Goal: Contribute content: Contribute content

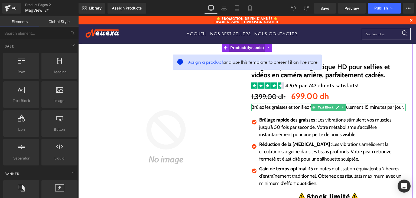
drag, startPoint x: 243, startPoint y: 48, endPoint x: 245, endPoint y: 46, distance: 3.1
click at [243, 48] on span "Product" at bounding box center [247, 48] width 36 height 8
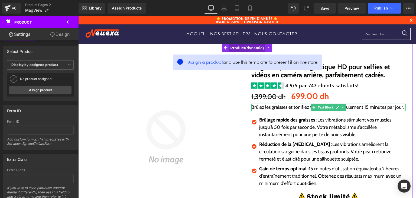
click at [238, 49] on span "Product" at bounding box center [247, 48] width 36 height 8
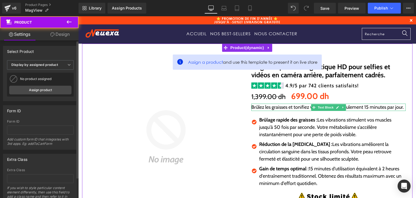
click at [30, 60] on div "Select Product Display by assigned product Select manually Display by assigned …" at bounding box center [40, 73] width 75 height 55
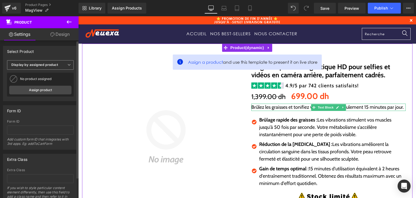
click at [31, 63] on b "Display by assigned product" at bounding box center [34, 65] width 47 height 4
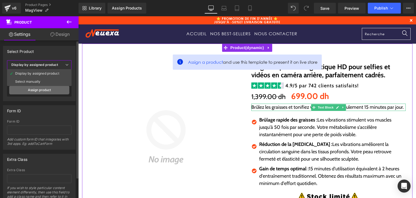
click at [37, 88] on link "Assign product" at bounding box center [39, 90] width 60 height 9
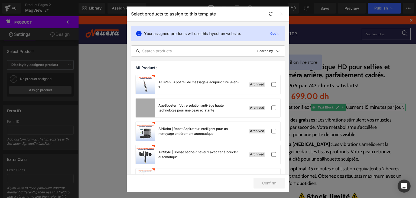
click at [159, 48] on input "text" at bounding box center [191, 51] width 121 height 7
paste input "MagView"
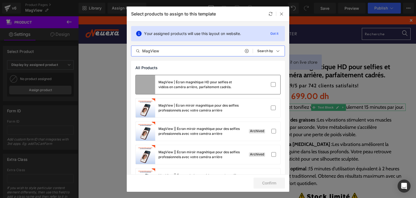
type input "MagView"
click at [252, 87] on div "MagView | Écran magnétique HD pour selfies et vidéos en caméra arrière, parfait…" at bounding box center [208, 84] width 145 height 19
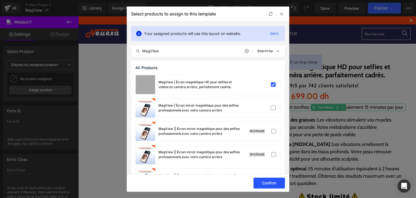
click at [261, 181] on button "Confirm" at bounding box center [269, 182] width 31 height 11
click at [275, 184] on button "Success" at bounding box center [266, 182] width 38 height 11
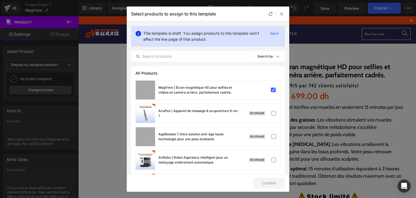
click at [281, 18] on div "Select products to assign to this template" at bounding box center [208, 14] width 163 height 15
click at [279, 12] on div at bounding box center [282, 14] width 7 height 7
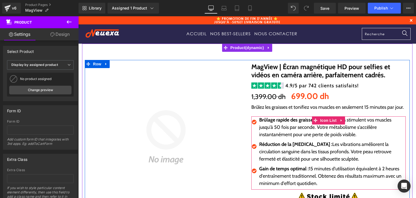
click at [255, 109] on p "Brûlez les graisses et tonifiez vos muscles en seulement 15 minutes par jour." at bounding box center [328, 106] width 154 height 7
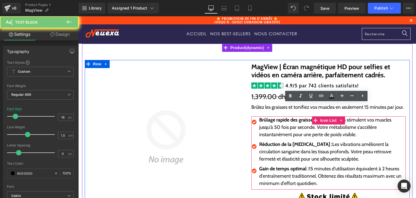
click at [255, 109] on p "Brûlez les graisses et tonifiez vos muscles en seulement 15 minutes par jour." at bounding box center [328, 106] width 154 height 7
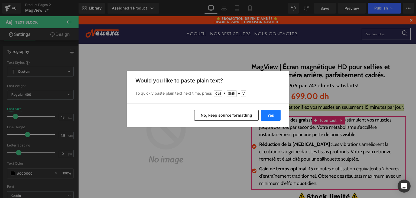
click at [265, 115] on button "Yes" at bounding box center [271, 115] width 20 height 11
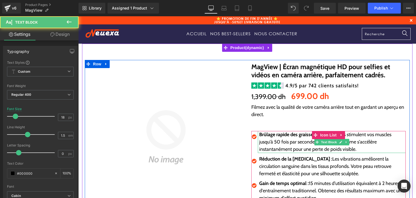
drag, startPoint x: 270, startPoint y: 141, endPoint x: 271, endPoint y: 146, distance: 5.5
click at [270, 141] on p "Brûlage rapide des graisses : Les vibrations stimulent vos muscles jusqu'à 50 f…" at bounding box center [332, 142] width 147 height 22
click at [271, 143] on p "Brûlage rapide des graisses : Les vibrations stimulent vos muscles jusqu'à 50 f…" at bounding box center [332, 142] width 147 height 22
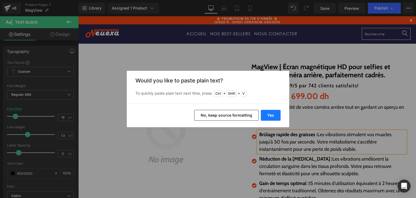
click at [273, 117] on button "Yes" at bounding box center [271, 115] width 20 height 11
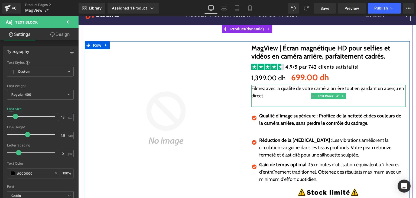
scroll to position [54, 0]
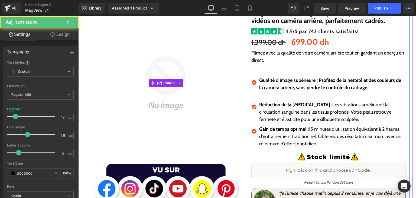
click at [270, 115] on p "Réduction de la cellulite : Les vibrations améliorent la circulation sanguine d…" at bounding box center [332, 112] width 147 height 22
click at [279, 112] on p "Réduction de la cellulite : Les vibrations améliorent la circulation sanguine d…" at bounding box center [332, 112] width 147 height 22
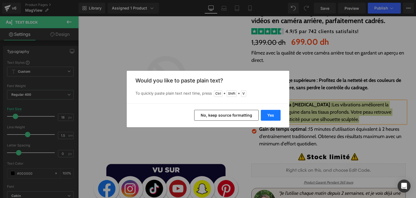
click at [271, 114] on button "Yes" at bounding box center [271, 115] width 20 height 11
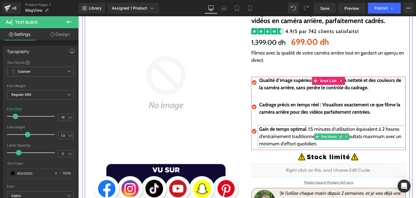
click at [284, 138] on p "Gain de temps optimal : 15 minutes d'utilisation équivalent à 2 heures d'entraî…" at bounding box center [332, 136] width 147 height 22
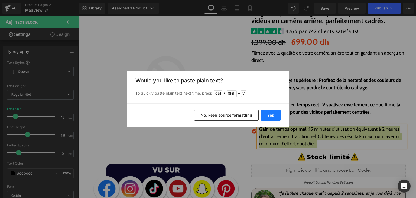
click at [272, 111] on button "Yes" at bounding box center [271, 115] width 20 height 11
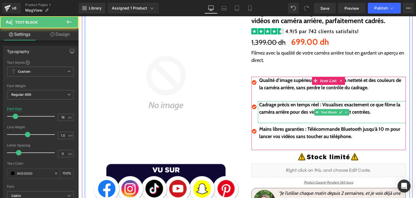
click at [270, 90] on b "Qualité d’image supérieure : Profitez de la netteté et des couleurs de la camér…" at bounding box center [330, 83] width 142 height 13
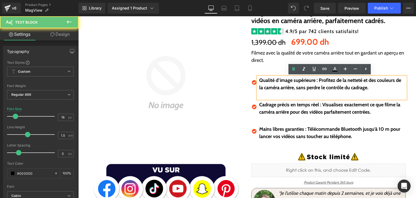
click at [271, 93] on p at bounding box center [332, 94] width 147 height 7
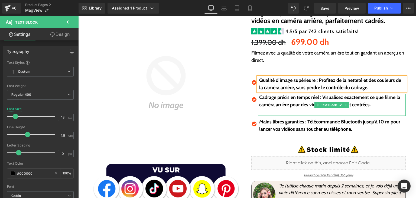
click at [275, 108] on p at bounding box center [332, 111] width 147 height 7
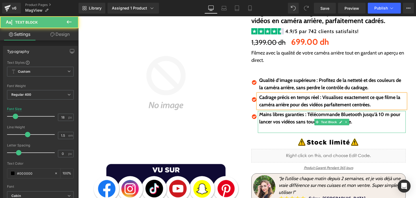
click at [274, 128] on p at bounding box center [332, 128] width 147 height 7
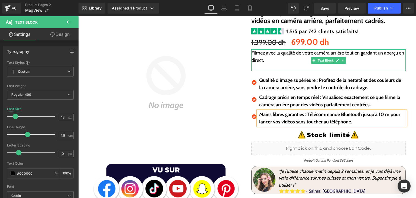
click at [277, 70] on div at bounding box center [328, 70] width 154 height 1
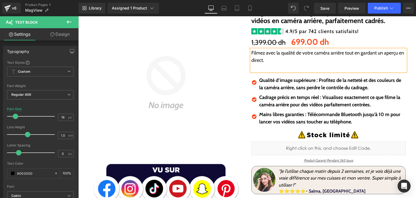
click at [276, 68] on p at bounding box center [328, 67] width 154 height 7
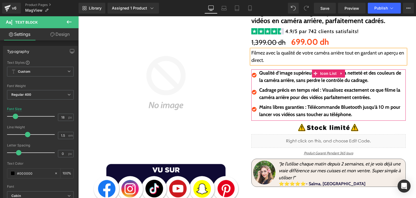
click at [301, 75] on b "Qualité d’image supérieure : Profitez de la netteté et des couleurs de la camér…" at bounding box center [330, 76] width 142 height 13
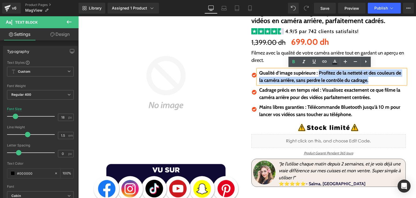
drag, startPoint x: 318, startPoint y: 73, endPoint x: 380, endPoint y: 84, distance: 63.2
click at [380, 84] on div "Qualité d’image supérieure : Profitez de la netteté et des couleurs de la camér…" at bounding box center [332, 76] width 148 height 15
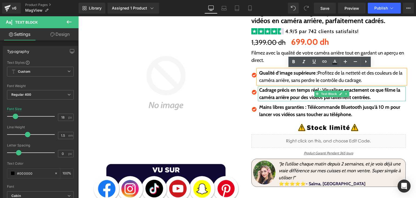
click at [286, 95] on b "Cadrage précis en temps réel : Visualisez exactement ce que filme la caméra arr…" at bounding box center [329, 93] width 141 height 13
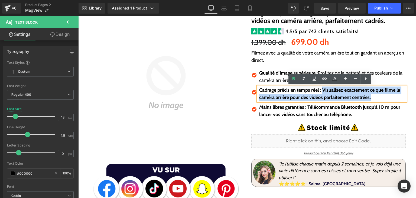
drag, startPoint x: 321, startPoint y: 90, endPoint x: 380, endPoint y: 95, distance: 59.8
click at [380, 95] on p "Cadrage précis en temps réel : Visualisez exactement ce que filme la caméra arr…" at bounding box center [332, 93] width 147 height 15
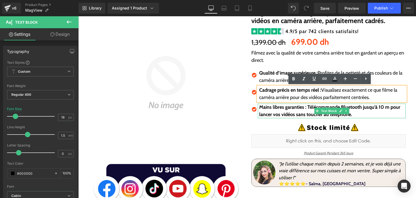
click at [289, 108] on b "Mains libres garanties : Télécommande Bluetooth jusqu’à 10 m pour lancer vos vi…" at bounding box center [329, 110] width 141 height 13
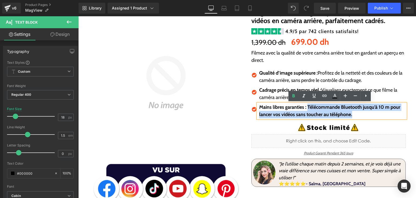
drag, startPoint x: 305, startPoint y: 106, endPoint x: 361, endPoint y: 114, distance: 56.9
click at [361, 114] on p "Mains libres garanties : Télécommande Bluetooth jusqu’à 10 m pour lancer vos vi…" at bounding box center [332, 110] width 147 height 15
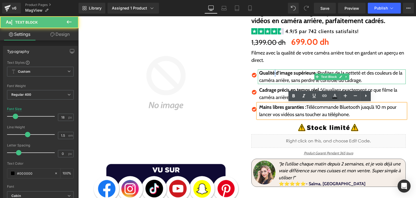
click at [273, 73] on strong "Qualité d’image supérieure :" at bounding box center [288, 73] width 59 height 6
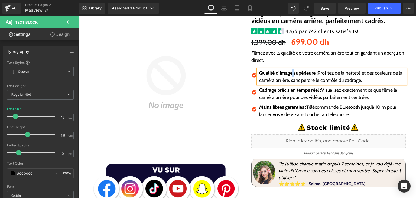
click at [292, 75] on strong "Qualité d’image supérieure :" at bounding box center [288, 73] width 59 height 6
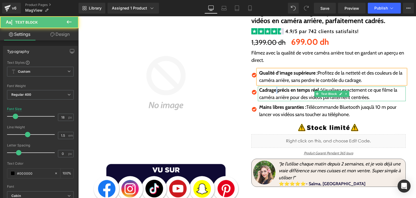
click at [273, 88] on strong "Cadrage précis en temps réel :" at bounding box center [290, 90] width 62 height 6
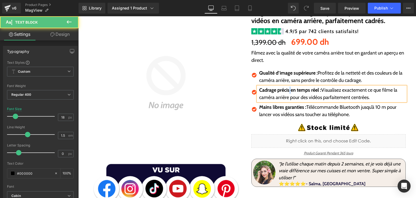
click at [289, 90] on strong "Cadrage précis en temps réel :" at bounding box center [290, 90] width 62 height 6
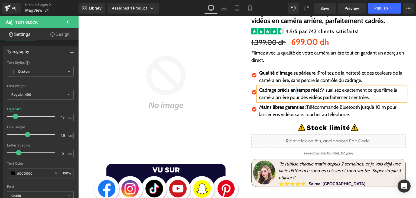
click at [294, 92] on strong "Cadrage précis en temps réel :" at bounding box center [290, 90] width 62 height 6
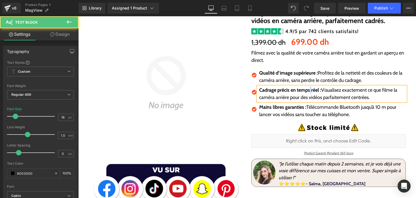
drag, startPoint x: 309, startPoint y: 92, endPoint x: 290, endPoint y: 107, distance: 24.0
click at [309, 93] on p "Cadrage précis en temps réel : Visualisez exactement ce que filme la caméra arr…" at bounding box center [332, 93] width 147 height 15
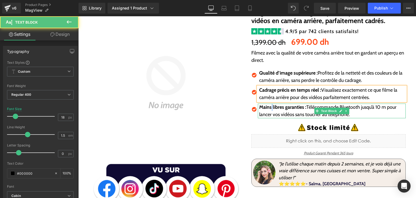
click at [269, 108] on strong "Mains libres garanties :" at bounding box center [282, 107] width 47 height 6
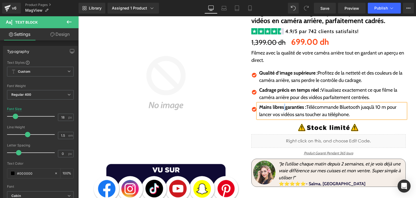
click at [282, 109] on strong "Mains libres garanties :" at bounding box center [282, 107] width 47 height 6
click at [294, 168] on icon "“Je l’utilise chaque matin depuis 2 semaines, et je vois déjà une vraie différe…" at bounding box center [340, 170] width 122 height 19
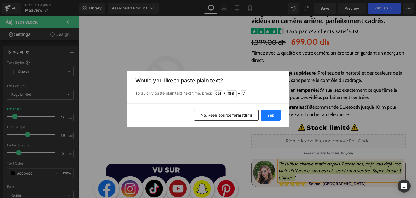
click at [274, 116] on button "Yes" at bounding box center [271, 115] width 20 height 11
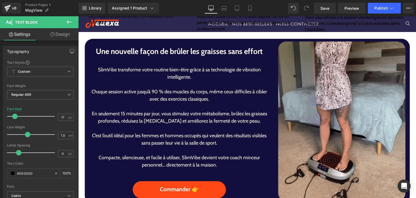
scroll to position [277, 0]
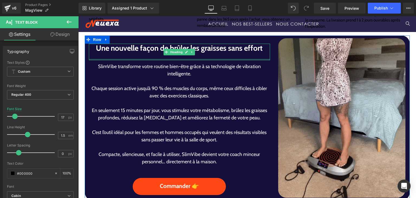
click at [135, 50] on h1 "Une nouvelle façon de brûler les graisses sans effort" at bounding box center [180, 48] width 182 height 9
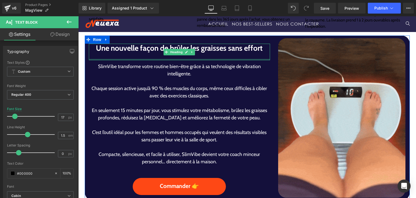
click at [135, 50] on h1 "Une nouvelle façon de brûler les graisses sans effort" at bounding box center [180, 48] width 182 height 9
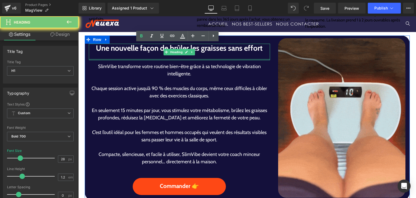
click at [135, 50] on h1 "Une nouvelle façon de brûler les graisses sans effort" at bounding box center [180, 48] width 182 height 9
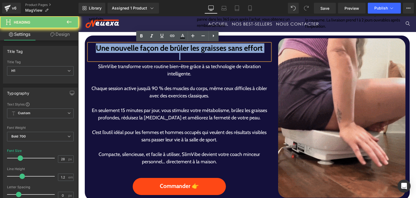
paste div
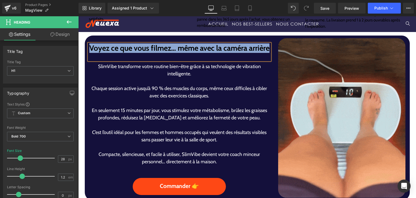
scroll to position [275, 0]
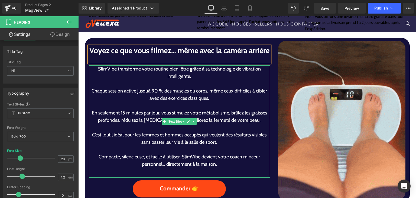
drag, startPoint x: 175, startPoint y: 97, endPoint x: 188, endPoint y: 107, distance: 16.2
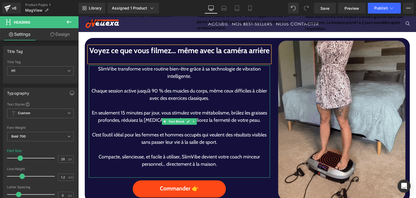
click at [187, 102] on p "Chaque session active jusqu’à 90 % des muscles du corps, même ceux difficiles à…" at bounding box center [180, 94] width 182 height 15
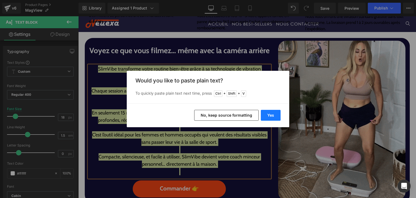
click at [272, 115] on button "Yes" at bounding box center [271, 115] width 20 height 11
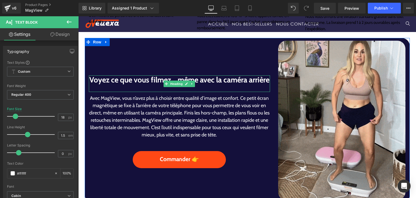
click at [195, 92] on div at bounding box center [180, 88] width 182 height 7
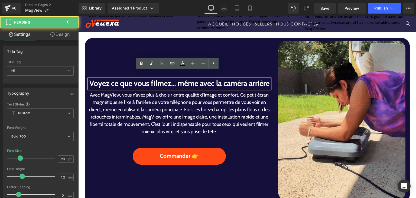
scroll to position [279, 0]
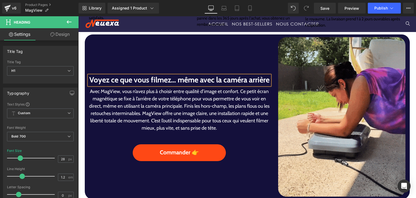
click at [237, 97] on p "Avec MagView, vous n’avez plus à choisir entre qualité d’image et confort. Ce p…" at bounding box center [180, 110] width 182 height 44
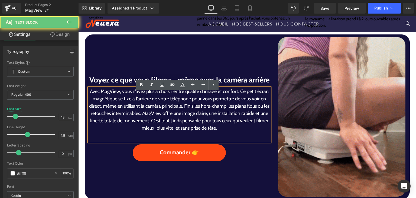
click at [237, 97] on p "Avec MagView, vous n’avez plus à choisir entre qualité d’image et confort. Ce p…" at bounding box center [180, 110] width 182 height 44
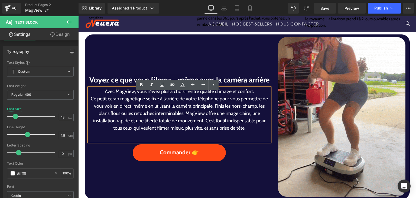
scroll to position [275, 0]
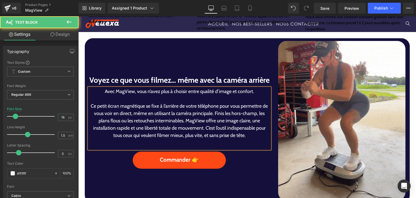
click at [212, 119] on p "Ce petit écran magnétique se fixe à l’arrière de votre téléphone pour vous perm…" at bounding box center [180, 120] width 182 height 37
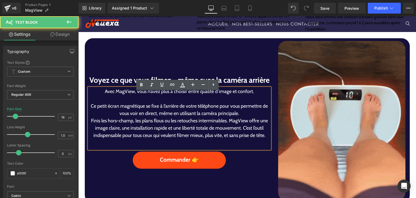
scroll to position [271, 0]
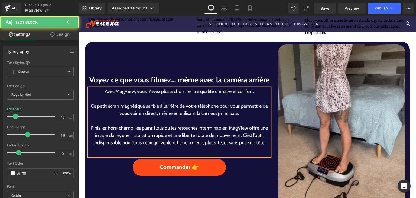
click at [227, 135] on p "Finis les hors-champ, les plans flous ou les retouches interminables. MagView o…" at bounding box center [180, 135] width 182 height 22
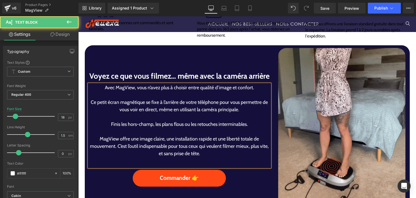
scroll to position [264, 0]
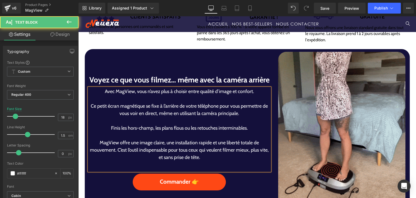
click at [114, 156] on p "MagView offre une image claire, une installation rapide et une liberté totale d…" at bounding box center [180, 150] width 182 height 22
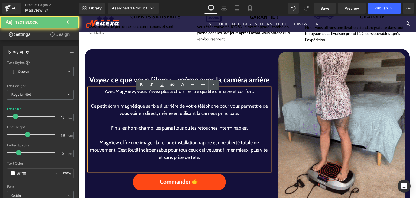
click at [114, 156] on p "MagView offre une image claire, une installation rapide et une liberté totale d…" at bounding box center [180, 150] width 182 height 22
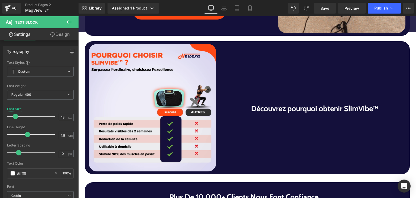
scroll to position [442, 0]
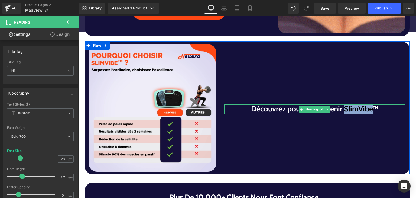
click at [370, 112] on h1 "Découvrez pourquoi obtenir SlimVibe™" at bounding box center [315, 108] width 182 height 9
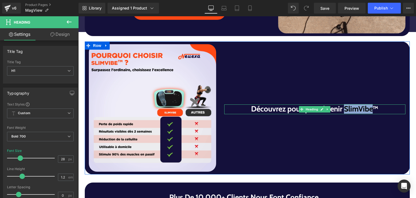
paste div
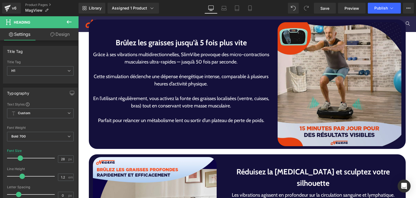
scroll to position [979, 0]
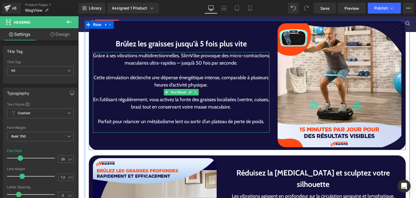
click at [175, 69] on div "Grâce à ses vibrations multidirectionnelles, SlimVibe provoque des micro-contra…" at bounding box center [181, 92] width 177 height 80
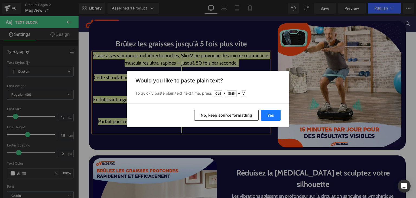
drag, startPoint x: 267, startPoint y: 106, endPoint x: 270, endPoint y: 111, distance: 5.9
click at [267, 106] on div "Yes No, keep source formatting" at bounding box center [208, 115] width 163 height 24
click at [271, 113] on button "Yes" at bounding box center [271, 115] width 20 height 11
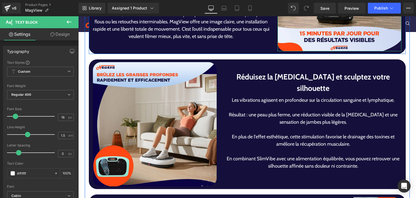
scroll to position [1077, 0]
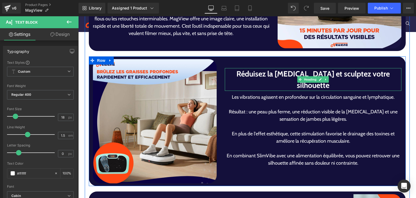
click at [251, 82] on h1 "Réduisez la [MEDICAL_DATA] et sculptez votre silhouette" at bounding box center [313, 79] width 177 height 23
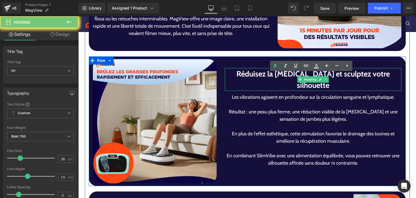
click at [251, 82] on h1 "Réduisez la [MEDICAL_DATA] et sculptez votre silhouette" at bounding box center [313, 79] width 177 height 23
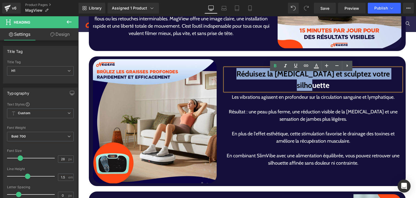
paste div
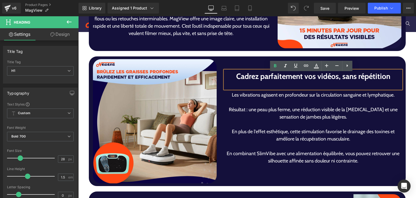
scroll to position [1074, 0]
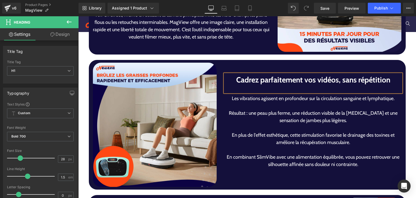
click at [251, 86] on div at bounding box center [313, 88] width 177 height 7
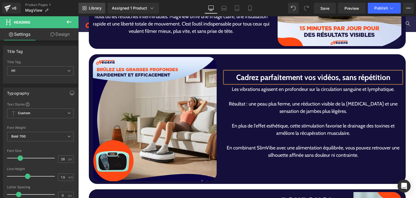
scroll to position [1080, 0]
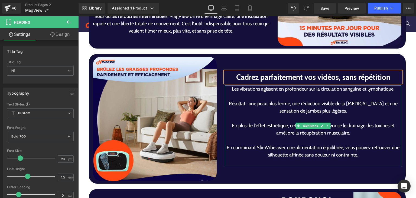
click at [276, 106] on div "Les vibrations agissent en profondeur sur la circulation sanguine et lymphatiqu…" at bounding box center [313, 125] width 177 height 80
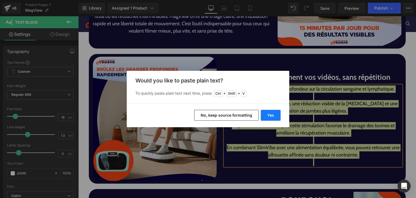
click at [273, 115] on button "Yes" at bounding box center [271, 115] width 20 height 11
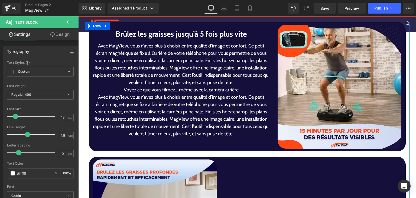
scroll to position [976, 0]
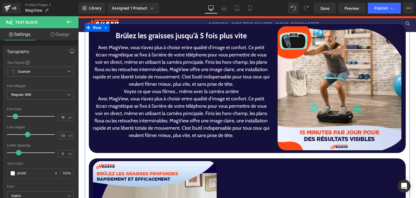
click at [245, 48] on p "Avec MagView, vous n’avez plus à choisir entre qualité d’image et confort. Ce p…" at bounding box center [181, 66] width 177 height 44
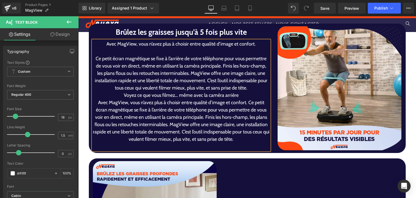
scroll to position [972, 0]
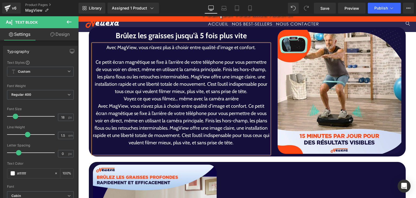
click at [220, 70] on p "Ce petit écran magnétique se fixe à l’arrière de votre téléphone pour vous perm…" at bounding box center [181, 77] width 177 height 37
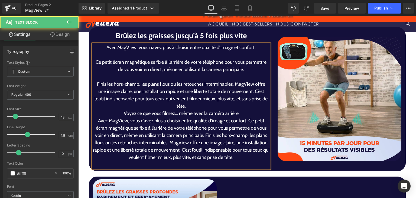
click at [152, 78] on p at bounding box center [181, 76] width 177 height 7
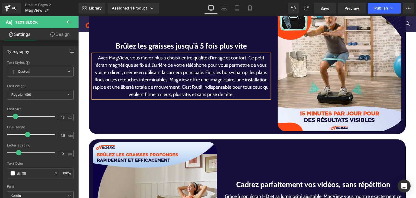
scroll to position [984, 0]
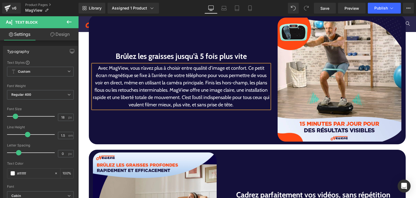
click at [245, 69] on p "Avec MagView, vous n’avez plus à choisir entre qualité d’image et confort. Ce p…" at bounding box center [181, 86] width 177 height 44
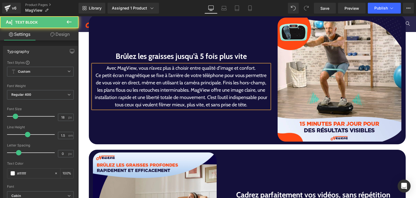
scroll to position [981, 0]
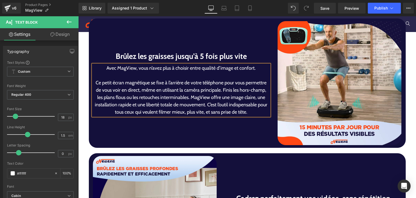
click at [189, 97] on p "Ce petit écran magnétique se fixe à l’arrière de votre téléphone pour vous perm…" at bounding box center [181, 97] width 177 height 37
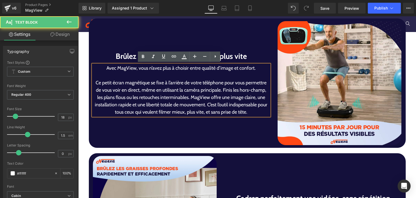
click at [187, 98] on p "Ce petit écran magnétique se fixe à l’arrière de votre téléphone pour vous perm…" at bounding box center [181, 97] width 177 height 37
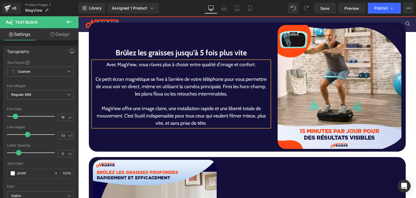
scroll to position [973, 0]
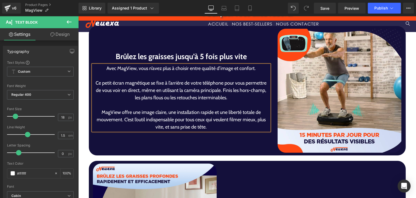
click at [220, 91] on p "Ce petit écran magnétique se fixe à l’arrière de votre téléphone pour vous perm…" at bounding box center [181, 90] width 177 height 22
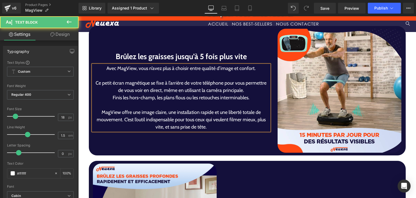
scroll to position [970, 0]
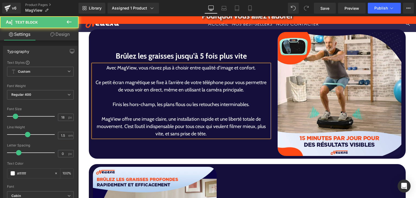
click at [121, 127] on p "MagView offre une image claire, une installation rapide et une liberté totale d…" at bounding box center [181, 126] width 177 height 22
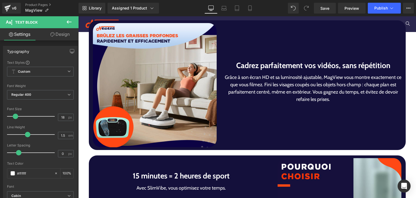
scroll to position [1114, 0]
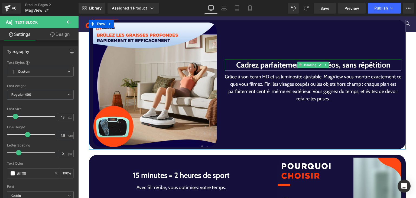
click at [264, 64] on h1 "Cadrez parfaitement vos vidéos, sans répétition" at bounding box center [313, 64] width 177 height 11
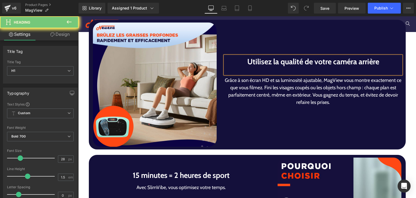
scroll to position [1111, 0]
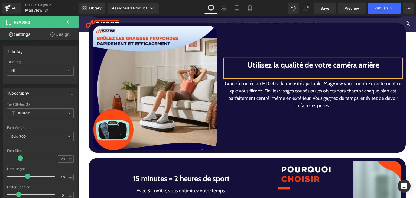
click at [264, 64] on h1 "Utilisez la qualité de votre caméra arrière" at bounding box center [313, 64] width 177 height 11
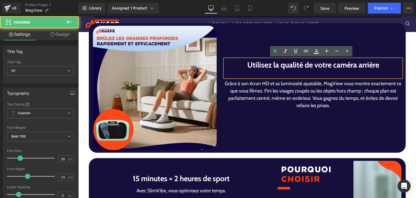
click at [264, 64] on h1 "Utilisez la qualité de votre caméra arrière" at bounding box center [313, 64] width 177 height 11
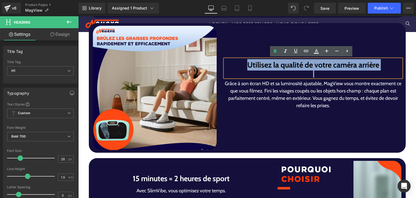
click at [264, 64] on h1 "Utilisez la qualité de votre caméra arrière" at bounding box center [313, 64] width 177 height 11
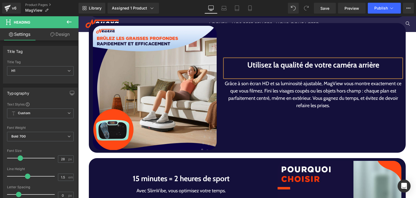
click at [280, 95] on p "Grâce à son écran HD et sa luminosité ajustable, MagView vous montre exactement…" at bounding box center [313, 94] width 177 height 29
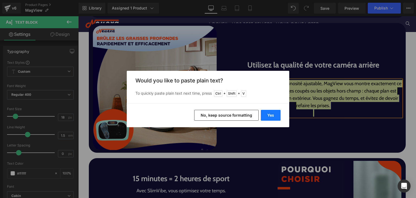
click at [272, 117] on button "Yes" at bounding box center [271, 115] width 20 height 11
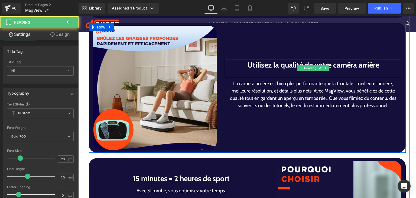
click at [280, 74] on div at bounding box center [313, 73] width 177 height 7
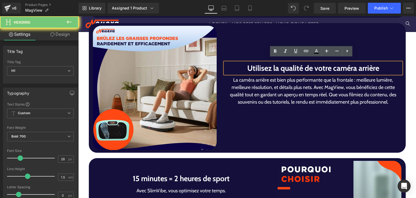
scroll to position [1114, 0]
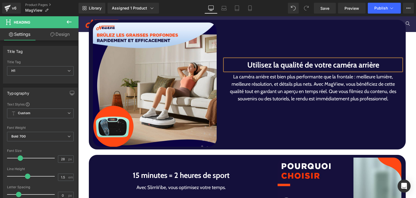
click at [313, 83] on p "La caméra arrière est bien plus performante que la frontale : meilleure lumière…" at bounding box center [313, 87] width 177 height 29
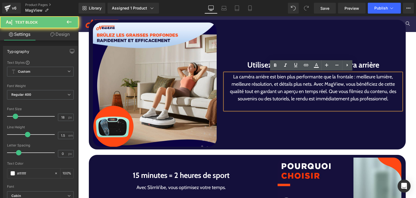
click at [311, 83] on p "La caméra arrière est bien plus performante que la frontale : meilleure lumière…" at bounding box center [313, 87] width 177 height 29
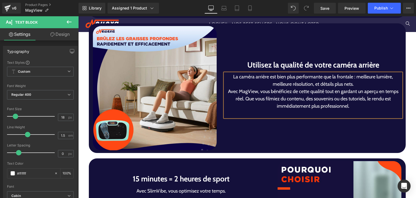
scroll to position [1107, 0]
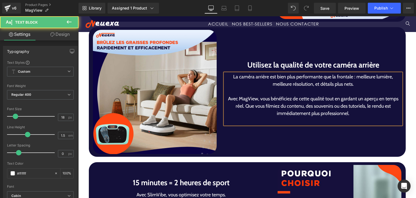
click at [242, 108] on p "Avec MagView, vous bénéficiez de cette qualité tout en gardant un aperçu en tem…" at bounding box center [313, 106] width 177 height 22
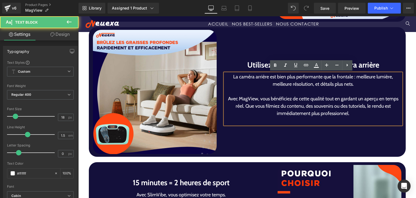
click at [241, 108] on p "Avec MagView, vous bénéficiez de cette qualité tout en gardant un aperçu en tem…" at bounding box center [313, 106] width 177 height 22
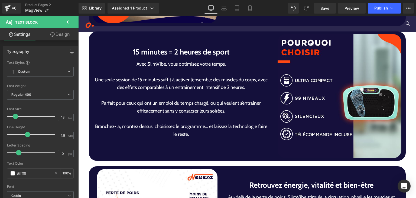
scroll to position [1237, 0]
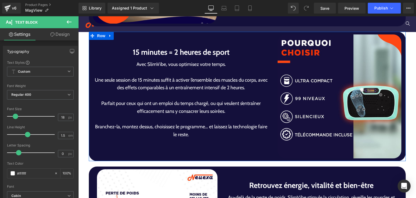
click at [139, 52] on h1 "15 minutes = 2 heures de sport" at bounding box center [181, 51] width 177 height 11
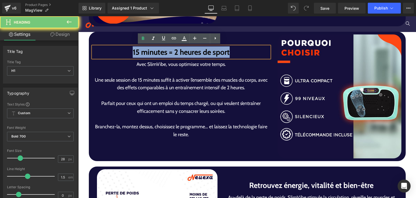
paste div
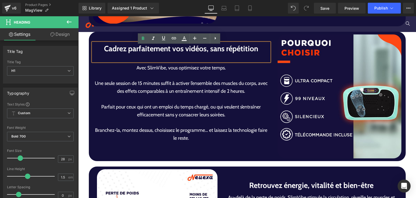
scroll to position [1234, 0]
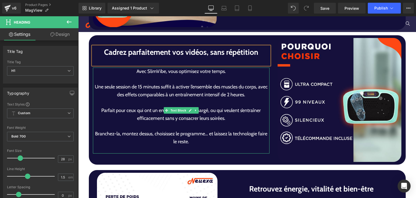
drag, startPoint x: 162, startPoint y: 87, endPoint x: 177, endPoint y: 92, distance: 15.8
click at [177, 92] on p "Une seule session de 15 minutes suffit à activer l’ensemble des muscles du corp…" at bounding box center [181, 91] width 177 height 16
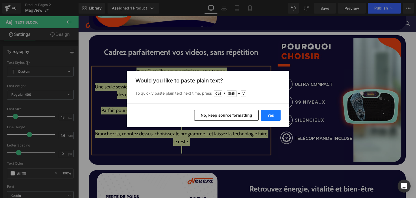
click at [269, 115] on button "Yes" at bounding box center [271, 115] width 20 height 11
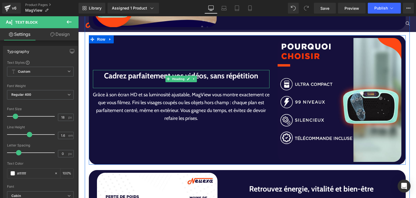
click at [199, 85] on div at bounding box center [181, 84] width 177 height 7
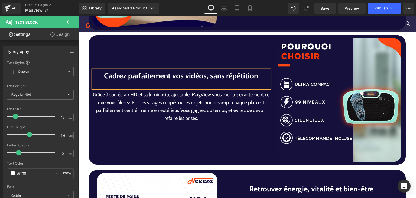
click at [199, 85] on div at bounding box center [181, 84] width 177 height 7
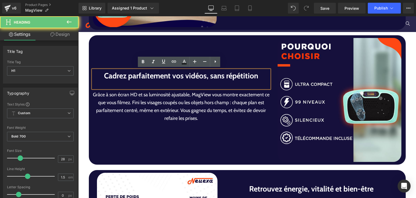
scroll to position [1237, 0]
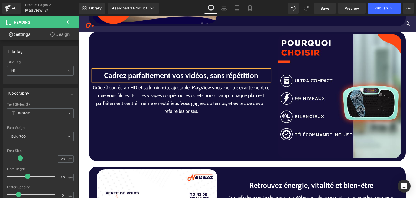
click at [130, 95] on p "Grâce à son écran HD et sa luminosité ajustable, MagView vous montre exactement…" at bounding box center [181, 99] width 177 height 31
click at [128, 95] on p "Grâce à son écran HD et sa luminosité ajustable, MagView vous montre exactement…" at bounding box center [181, 99] width 177 height 31
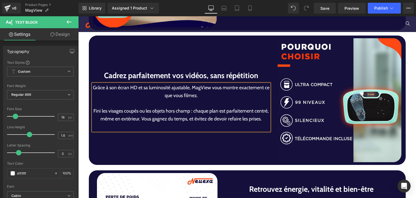
scroll to position [1229, 0]
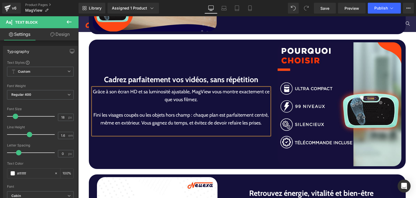
click at [152, 120] on p "Fini les visages coupés ou les objets hors champ : chaque plan est parfaitement…" at bounding box center [181, 119] width 177 height 16
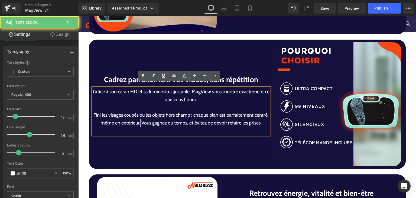
click at [153, 120] on p "Fini les visages coupés ou les objets hors champ : chaque plan est parfaitement…" at bounding box center [181, 119] width 177 height 16
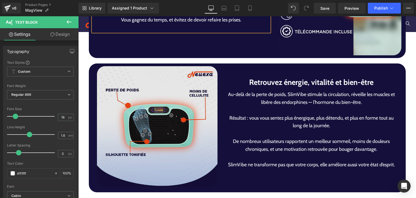
scroll to position [1340, 0]
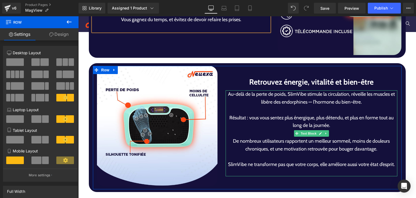
click at [78, 16] on div at bounding box center [78, 16] width 0 height 0
click at [273, 80] on h1 "Retrouvez énergie, vitalité et bien-être" at bounding box center [312, 81] width 172 height 11
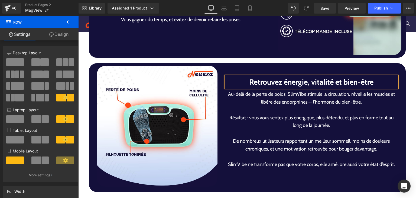
click at [273, 80] on h1 "Retrouvez énergie, vitalité et bien-être" at bounding box center [312, 81] width 172 height 11
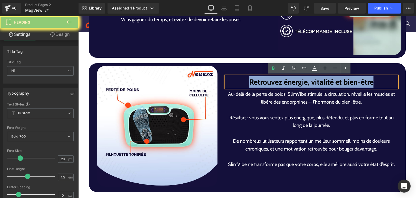
paste div
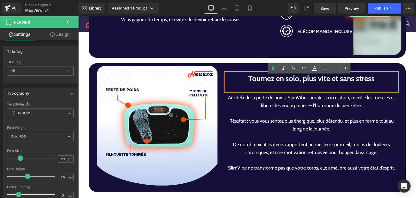
scroll to position [1337, 0]
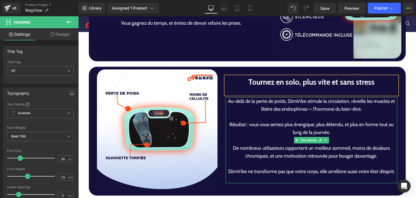
drag, startPoint x: 271, startPoint y: 126, endPoint x: 283, endPoint y: 132, distance: 13.1
click at [282, 131] on p "Résultat : vous vous sentez plus énergique, plus détendu, et plus en forme tout…" at bounding box center [312, 129] width 172 height 16
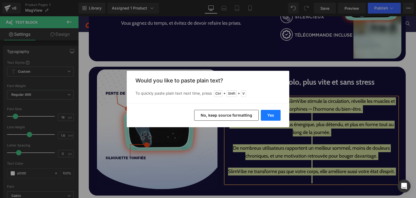
drag, startPoint x: 271, startPoint y: 112, endPoint x: 196, endPoint y: 94, distance: 76.6
click at [271, 112] on button "Yes" at bounding box center [271, 115] width 20 height 11
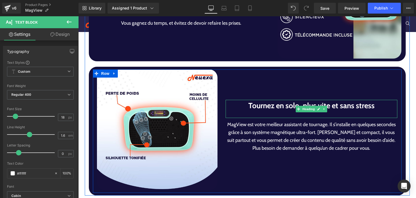
click at [292, 115] on div at bounding box center [312, 114] width 172 height 7
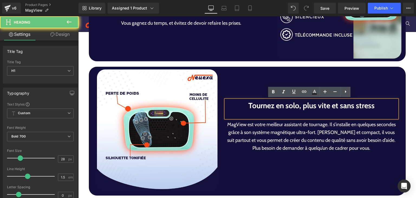
click at [292, 115] on div at bounding box center [312, 114] width 172 height 7
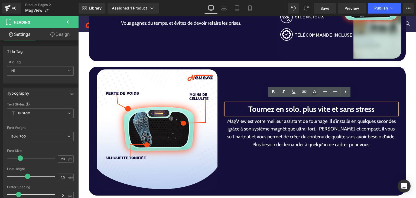
scroll to position [1340, 0]
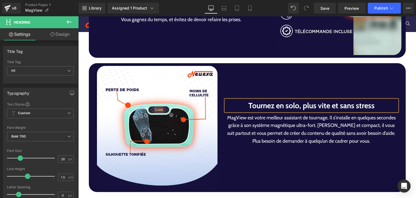
click at [311, 126] on p "MagView est votre meilleur assistant de tournage. Il s’installe en quelques sec…" at bounding box center [312, 129] width 172 height 31
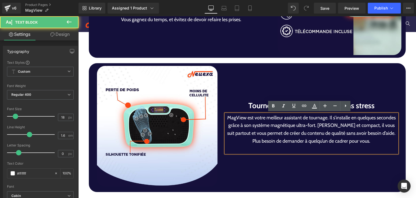
click at [313, 126] on p "MagView est votre meilleur assistant de tournage. Il s’installe en quelques sec…" at bounding box center [312, 129] width 172 height 31
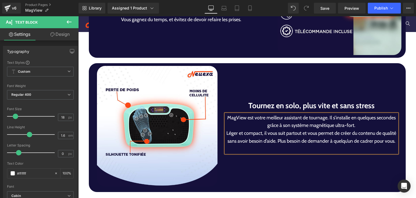
scroll to position [1336, 0]
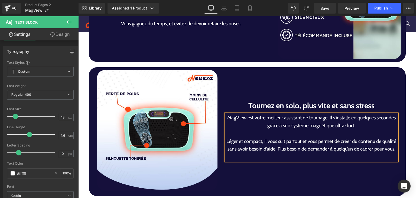
click at [274, 151] on p "Léger et compact, il vous suit partout et vous permet de créer du contenu de qu…" at bounding box center [312, 145] width 172 height 16
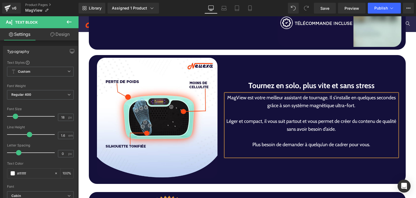
scroll to position [1349, 0]
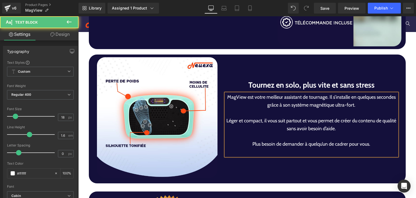
click at [325, 97] on p "MagView est votre meilleur assistant de tournage. Il s’installe en quelques sec…" at bounding box center [312, 101] width 172 height 16
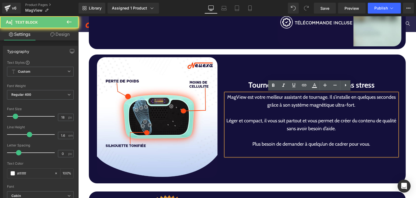
click at [326, 97] on p "MagView est votre meilleur assistant de tournage. Il s’installe en quelques sec…" at bounding box center [312, 101] width 172 height 16
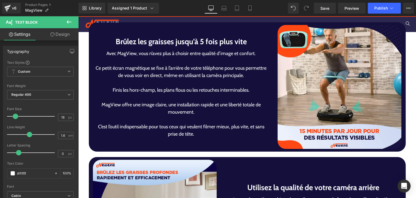
scroll to position [985, 0]
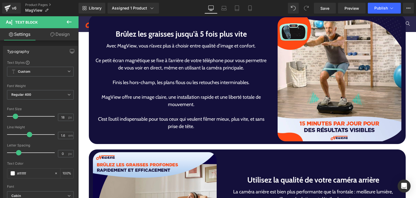
click at [160, 85] on div "Avec MagView, vous n’avez plus à choisir entre qualité d’image et confort. Ce p…" at bounding box center [181, 86] width 177 height 88
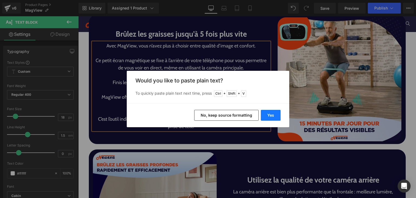
click at [266, 116] on button "Yes" at bounding box center [271, 115] width 20 height 11
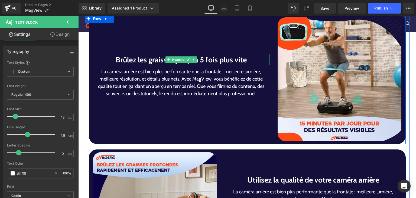
click at [154, 57] on h1 "Brûlez les graisses jusqu’à 5 fois plus vite" at bounding box center [181, 59] width 177 height 11
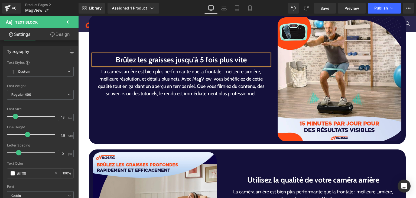
click at [154, 57] on h1 "Brûlez les graisses jusqu’à 5 fois plus vite" at bounding box center [181, 59] width 177 height 11
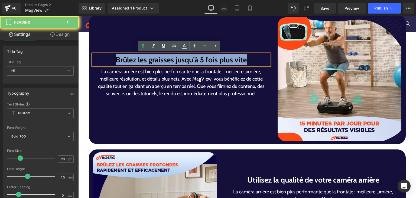
paste div
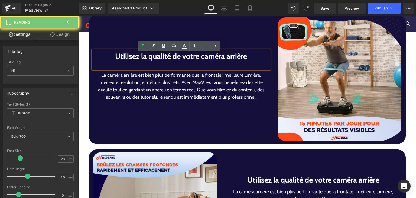
scroll to position [981, 0]
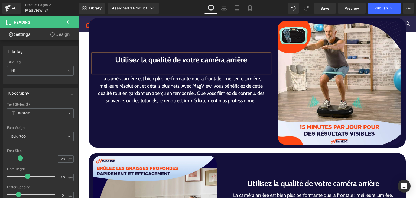
click at [194, 69] on div at bounding box center [181, 68] width 177 height 7
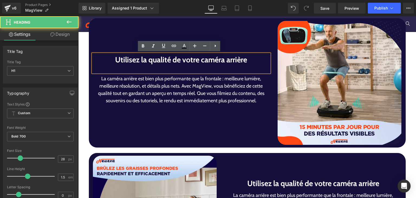
scroll to position [985, 0]
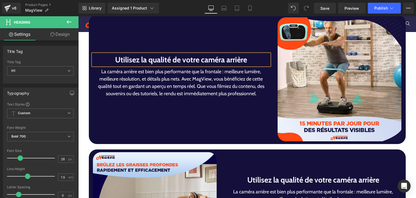
click at [177, 78] on p "La caméra arrière est bien plus performante que la frontale : meilleure lumière…" at bounding box center [181, 82] width 177 height 29
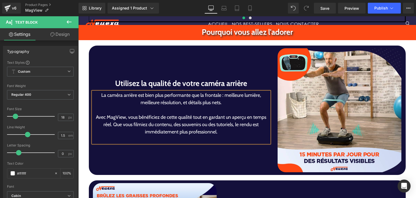
scroll to position [950, 0]
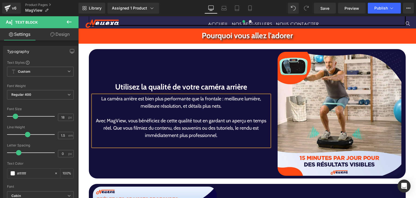
click at [108, 129] on p "Avec MagView, vous bénéficiez de cette qualité tout en gardant un aperçu en tem…" at bounding box center [181, 128] width 177 height 22
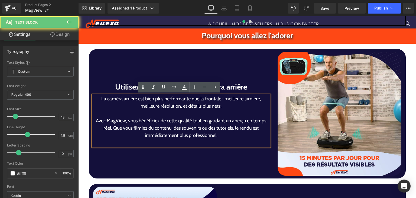
click at [109, 129] on p "Avec MagView, vous bénéficiez de cette qualité tout en gardant un aperçu en tem…" at bounding box center [181, 128] width 177 height 22
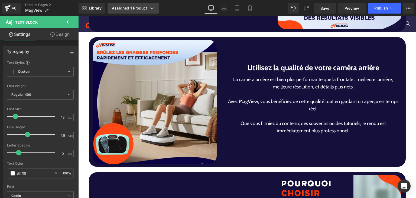
scroll to position [1099, 0]
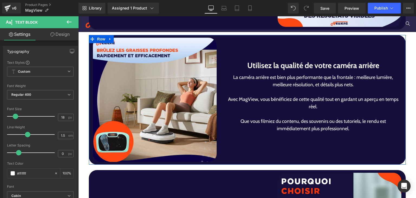
click at [259, 69] on h1 "Utilisez la qualité de votre caméra arrière" at bounding box center [313, 65] width 177 height 11
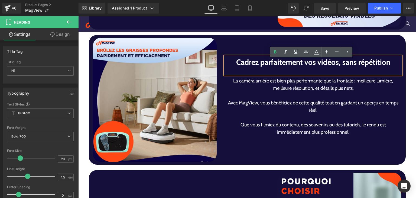
scroll to position [1095, 0]
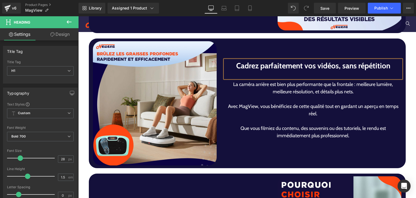
click at [290, 111] on p "Avec MagView, vous bénéficiez de cette qualité tout en gardant un aperçu en tem…" at bounding box center [313, 110] width 177 height 15
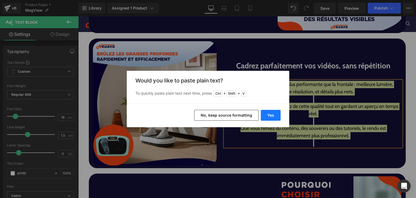
click at [261, 114] on button "Yes" at bounding box center [271, 115] width 20 height 11
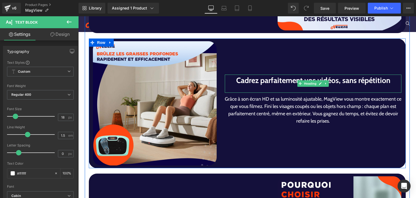
click at [277, 89] on div at bounding box center [313, 89] width 177 height 7
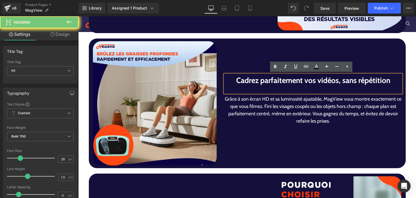
click at [277, 89] on div at bounding box center [313, 89] width 177 height 7
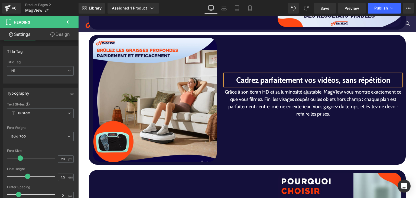
click at [356, 96] on p "Grâce à son écran HD et sa luminosité ajustable, MagView vous montre exactement…" at bounding box center [313, 102] width 177 height 29
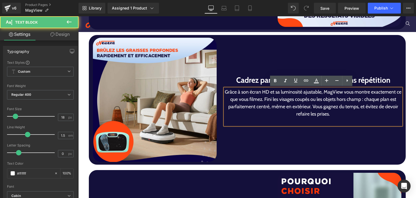
click at [261, 101] on p "Grâce à son écran HD et sa luminosité ajustable, MagView vous montre exactement…" at bounding box center [313, 102] width 177 height 29
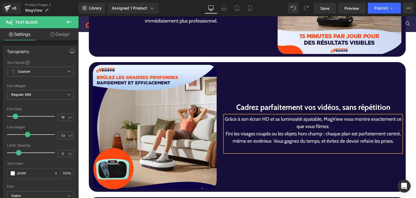
scroll to position [1064, 0]
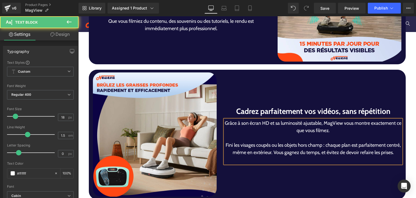
click at [284, 150] on p "Fini les visages coupés ou les objets hors champ : chaque plan est parfaitement…" at bounding box center [313, 148] width 177 height 15
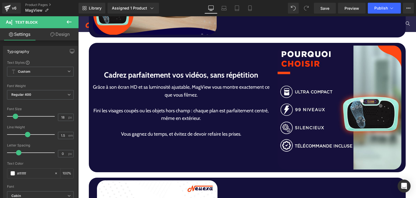
scroll to position [1225, 0]
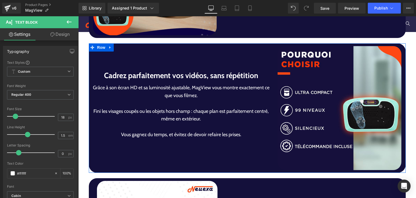
click at [142, 75] on h1 "Cadrez parfaitement vos vidéos, sans répétition" at bounding box center [181, 75] width 177 height 11
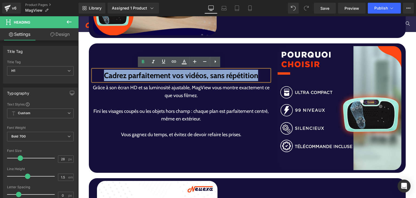
scroll to position [1222, 0]
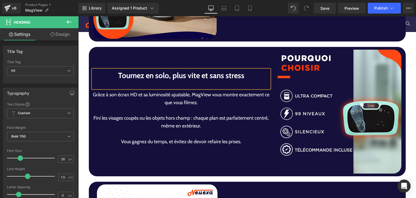
click at [181, 119] on div "Grâce à son écran HD et sa luminosité ajustable, MagView vous montre exactement…" at bounding box center [181, 122] width 177 height 62
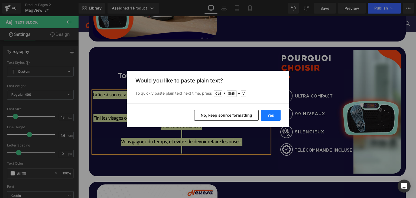
click at [270, 117] on button "Yes" at bounding box center [271, 115] width 20 height 11
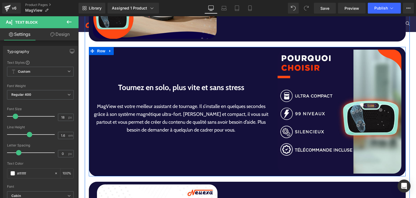
click at [78, 16] on div at bounding box center [78, 16] width 0 height 0
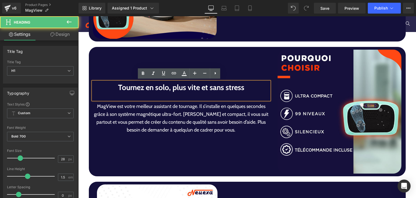
click at [163, 98] on div at bounding box center [181, 96] width 177 height 7
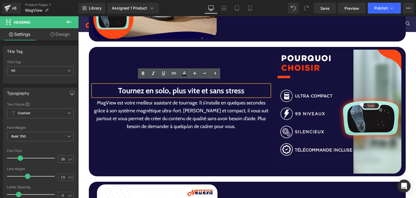
scroll to position [1225, 0]
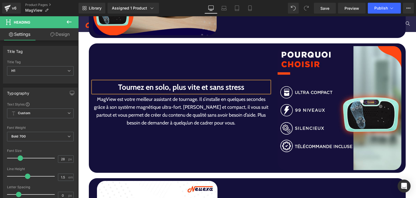
click at [181, 106] on p "MagView est votre meilleur assistant de tournage. Il s’installe en quelques sec…" at bounding box center [181, 110] width 177 height 31
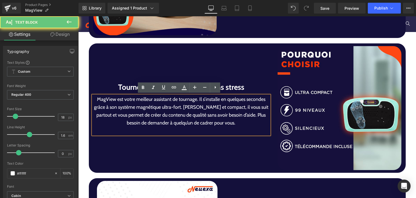
click at [182, 107] on p "MagView est votre meilleur assistant de tournage. Il s’installe en quelques sec…" at bounding box center [181, 110] width 177 height 31
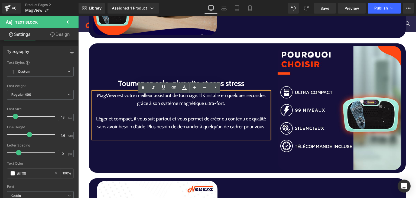
scroll to position [1221, 0]
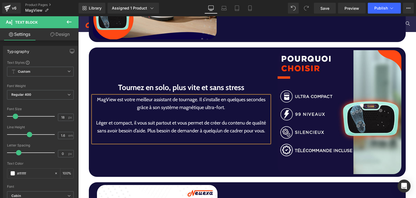
click at [144, 133] on p "Léger et compact, il vous suit partout et vous permet de créer du contenu de qu…" at bounding box center [181, 127] width 177 height 16
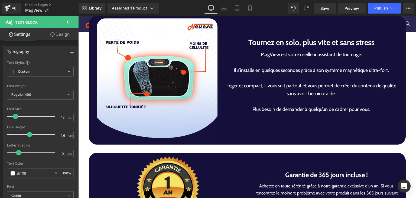
scroll to position [1382, 0]
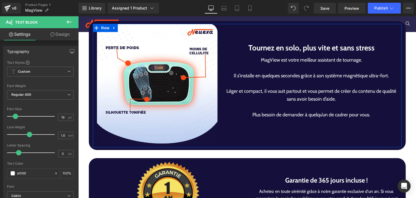
click at [276, 45] on h1 "Tournez en solo, plus vite et sans stress" at bounding box center [312, 47] width 172 height 11
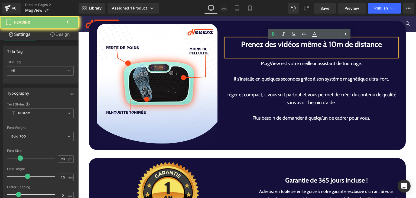
scroll to position [1379, 0]
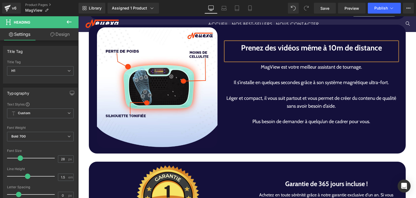
click at [279, 54] on div at bounding box center [312, 56] width 172 height 7
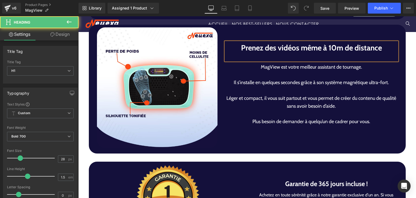
scroll to position [1382, 0]
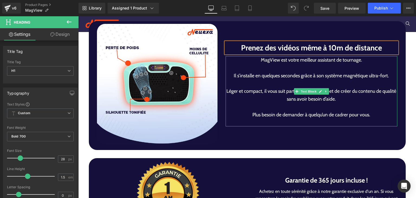
click at [266, 72] on p "Il s’installe en quelques secondes grâce à son système magnétique ultra-fort." at bounding box center [312, 76] width 172 height 8
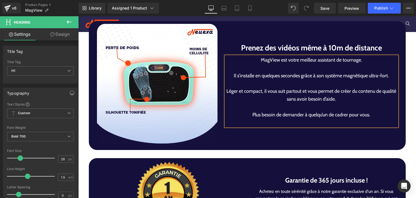
click at [266, 72] on p "Il s’installe en quelques secondes grâce à son système magnétique ultra-fort." at bounding box center [312, 76] width 172 height 8
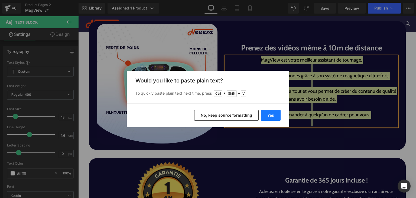
click at [271, 117] on button "Yes" at bounding box center [271, 115] width 20 height 11
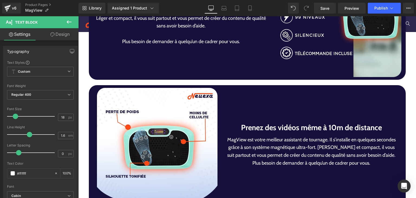
scroll to position [1326, 0]
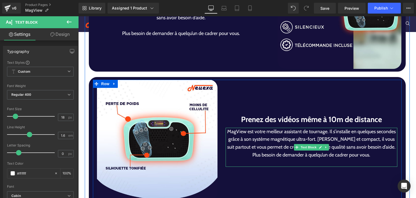
click at [246, 143] on p "MagView est votre meilleur assistant de tournage. Il s’installe en quelques sec…" at bounding box center [312, 143] width 172 height 31
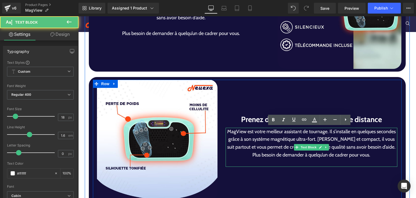
click at [246, 143] on p "MagView est votre meilleur assistant de tournage. Il s’installe en quelques sec…" at bounding box center [312, 143] width 172 height 31
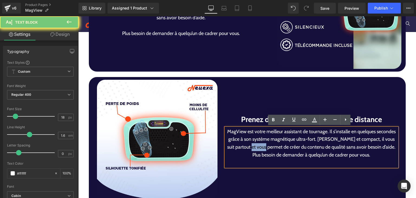
click at [246, 143] on p "MagView est votre meilleur assistant de tournage. Il s’installe en quelques sec…" at bounding box center [312, 143] width 172 height 31
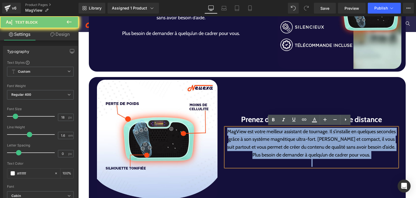
click at [247, 143] on p "MagView est votre meilleur assistant de tournage. Il s’installe en quelques sec…" at bounding box center [312, 143] width 172 height 31
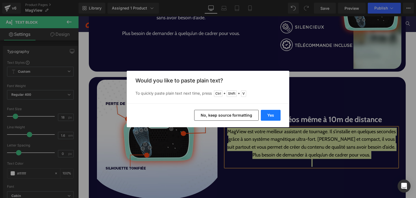
click at [272, 115] on button "Yes" at bounding box center [271, 115] width 20 height 11
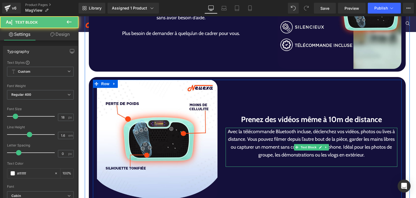
click at [343, 138] on p "Avec la télécommande Bluetooth incluse, déclenchez vos vidéos, photos ou lives …" at bounding box center [312, 143] width 172 height 31
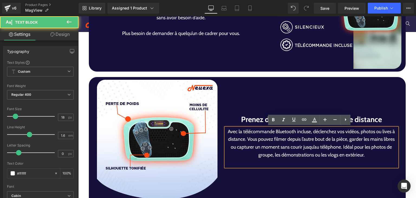
click at [244, 142] on p "Avec la télécommande Bluetooth incluse, déclenchez vos vidéos, photos ou lives …" at bounding box center [312, 143] width 172 height 31
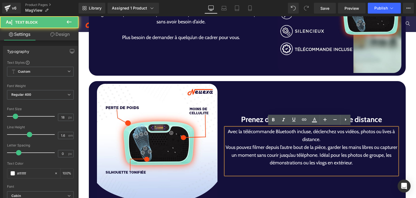
scroll to position [1319, 0]
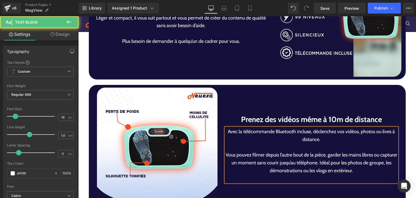
click at [336, 164] on p "Vous pouvez filmer depuis l’autre bout de la pièce, garder les mains libres ou …" at bounding box center [312, 162] width 172 height 23
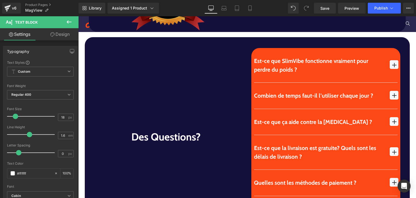
scroll to position [1583, 0]
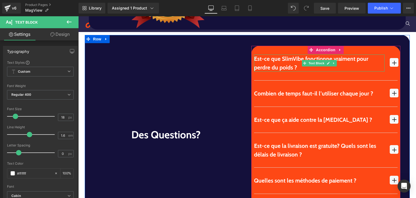
click at [268, 64] on p "Est-ce que SlimVibe fonctionne vraiment pour perdre du poids ?" at bounding box center [319, 62] width 131 height 17
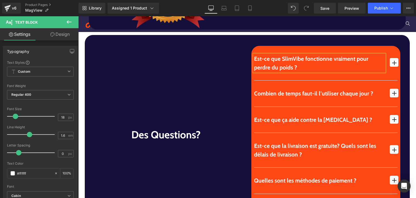
click at [268, 64] on p "Est-ce que SlimVibe fonctionne vraiment pour perdre du poids ?" at bounding box center [319, 62] width 131 height 17
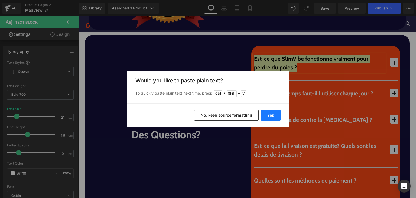
click at [268, 118] on button "Yes" at bounding box center [271, 115] width 20 height 11
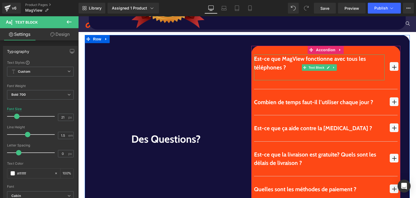
click at [332, 74] on p at bounding box center [319, 76] width 131 height 9
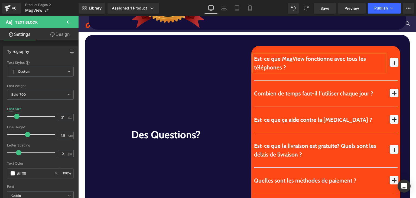
click at [393, 60] on span "button" at bounding box center [394, 62] width 9 height 9
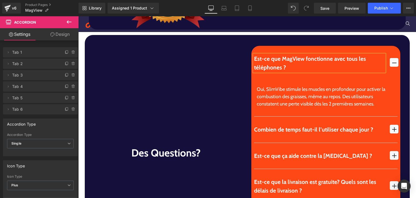
click at [285, 103] on div "Oui, SlimVibe stimule les muscles en profondeur pour activer la combustion des …" at bounding box center [326, 97] width 138 height 22
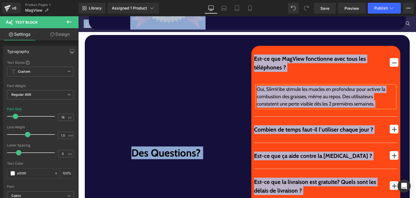
click at [295, 91] on div "Oui, SlimVibe stimule les muscles en profondeur pour activer la combustion des …" at bounding box center [326, 97] width 138 height 22
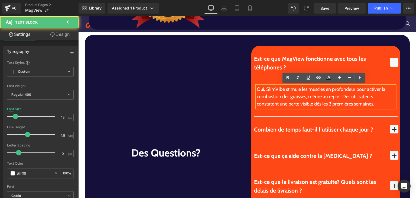
drag, startPoint x: 295, startPoint y: 91, endPoint x: 303, endPoint y: 95, distance: 9.6
click at [303, 95] on div "Oui, SlimVibe stimule les muscles en profondeur pour activer la combustion des …" at bounding box center [326, 97] width 138 height 22
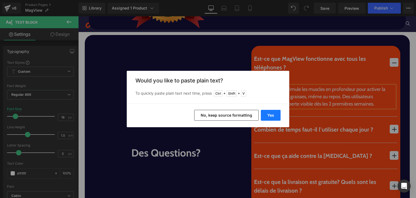
drag, startPoint x: 275, startPoint y: 114, endPoint x: 196, endPoint y: 98, distance: 80.5
click at [274, 114] on button "Yes" at bounding box center [271, 115] width 20 height 11
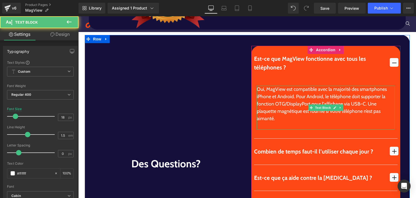
click at [265, 125] on div at bounding box center [326, 125] width 138 height 7
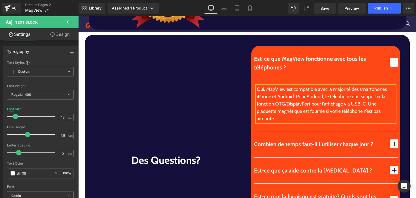
click at [390, 140] on span "button" at bounding box center [394, 143] width 9 height 9
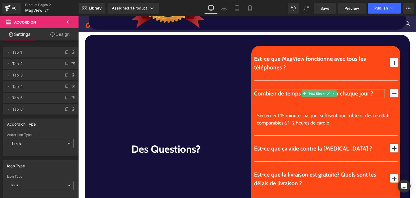
click at [286, 93] on div "Combien de temps faut-il l’utiliser chaque jour ?" at bounding box center [319, 93] width 131 height 9
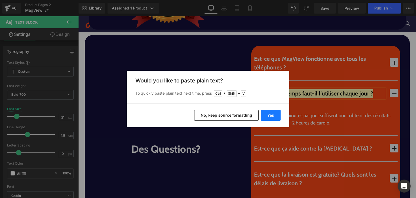
click at [272, 115] on button "Yes" at bounding box center [271, 115] width 20 height 11
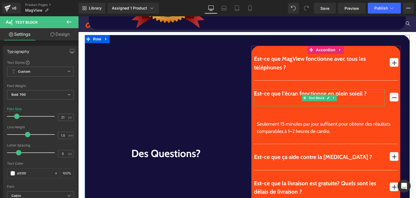
click at [272, 102] on div at bounding box center [319, 102] width 131 height 9
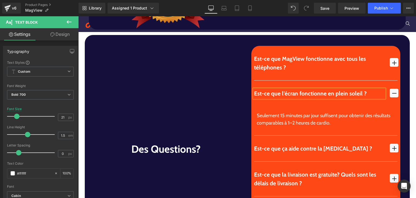
click at [280, 121] on div "Seulement 15 minutes par jour suffisent pour obtenir des résultats comparables …" at bounding box center [326, 119] width 138 height 15
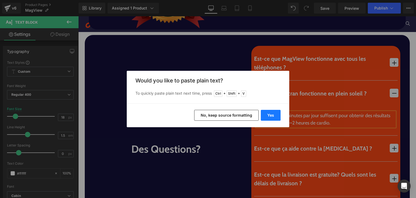
click at [264, 115] on button "Yes" at bounding box center [271, 115] width 20 height 11
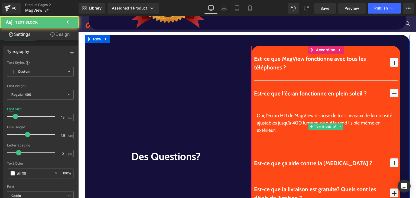
click at [276, 137] on div at bounding box center [326, 137] width 138 height 7
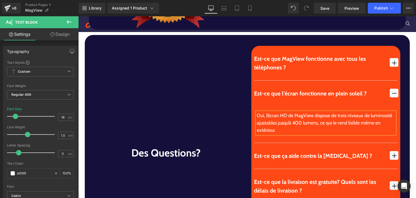
drag, startPoint x: 391, startPoint y: 150, endPoint x: 252, endPoint y: 27, distance: 185.8
click at [391, 150] on button "button" at bounding box center [394, 156] width 7 height 26
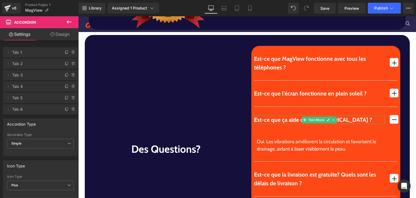
click at [276, 118] on div "Est-ce que ça aide contre la cellulite ?" at bounding box center [319, 119] width 131 height 9
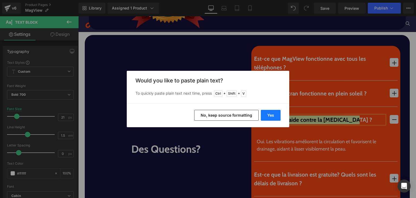
drag, startPoint x: 193, startPoint y: 98, endPoint x: 269, endPoint y: 119, distance: 78.6
click at [269, 119] on button "Yes" at bounding box center [271, 115] width 20 height 11
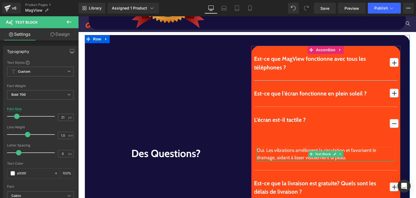
click at [267, 157] on div "Oui. Les vibrations améliorent la circulation et favorisent le drainage, aidant…" at bounding box center [326, 154] width 138 height 15
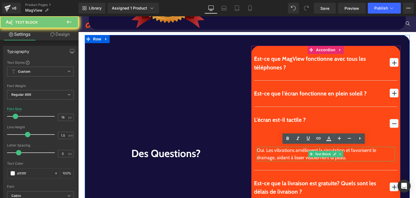
click at [267, 157] on div "Oui. Les vibrations améliorent la circulation et favorisent le drainage, aidant…" at bounding box center [326, 154] width 138 height 15
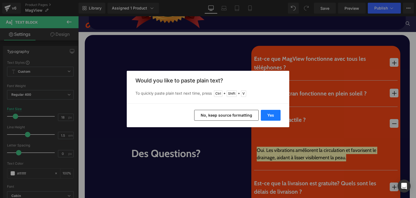
click at [271, 119] on button "Yes" at bounding box center [271, 115] width 20 height 11
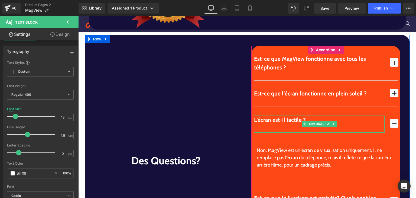
click at [269, 129] on div at bounding box center [319, 128] width 131 height 9
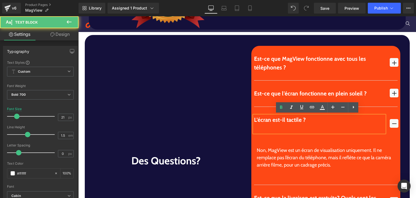
click at [269, 129] on div at bounding box center [319, 128] width 131 height 9
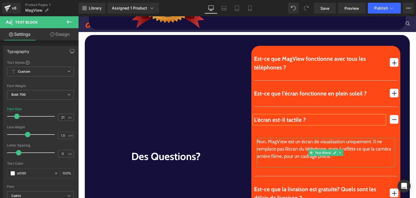
click at [276, 164] on div at bounding box center [326, 163] width 138 height 7
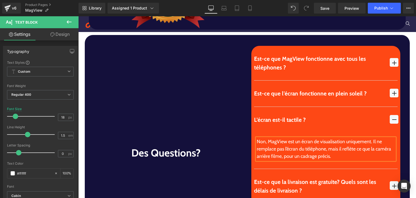
click at [390, 115] on span "button" at bounding box center [394, 119] width 9 height 9
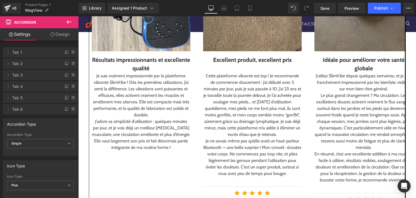
scroll to position [736, 0]
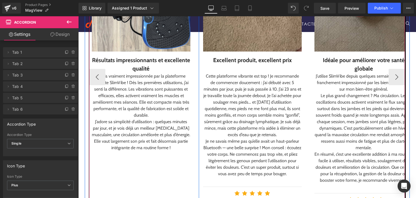
click at [95, 77] on div "Je suis vraiment impressionnée par la plateforme vibrante SlimVibe ! Dès les pr…" at bounding box center [141, 96] width 99 height 46
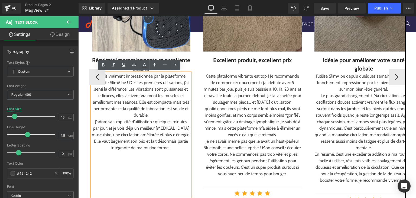
click at [93, 62] on div "Résultats impressionnants et excellente qualité" at bounding box center [141, 64] width 99 height 17
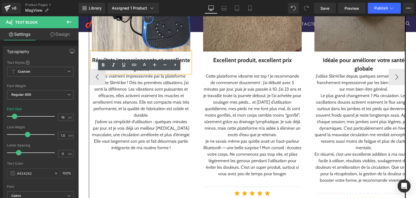
click at [93, 62] on div "Résultats impressionnants et excellente qualité" at bounding box center [141, 64] width 99 height 17
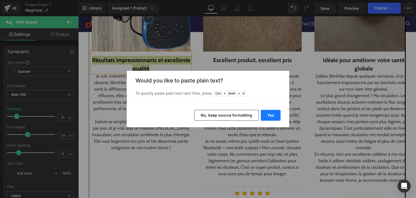
click at [269, 115] on button "Yes" at bounding box center [271, 115] width 20 height 11
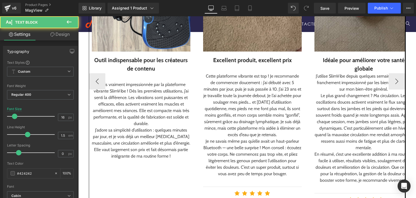
click at [135, 114] on div "Je suis vraiment impressionnée par la plateforme vibrante SlimVibe ! Dès les pr…" at bounding box center [141, 104] width 99 height 46
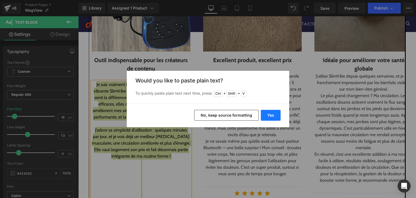
click at [273, 118] on button "Yes" at bounding box center [271, 115] width 20 height 11
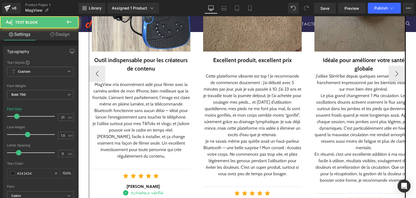
click at [149, 75] on div at bounding box center [141, 77] width 99 height 9
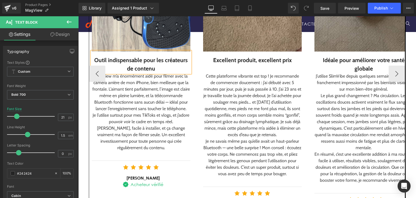
click at [223, 56] on div "Excellent produit, excellent prix" at bounding box center [252, 60] width 99 height 9
click at [223, 57] on div "Excellent produit, excellent prix" at bounding box center [252, 60] width 99 height 9
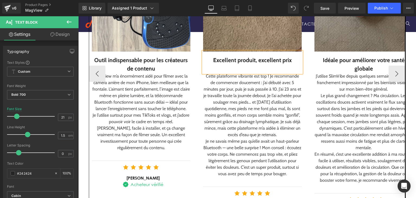
click at [223, 57] on div "Excellent produit, excellent prix" at bounding box center [252, 60] width 99 height 9
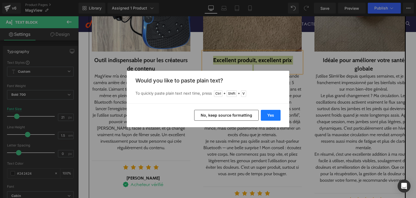
drag, startPoint x: 270, startPoint y: 117, endPoint x: 100, endPoint y: 1, distance: 205.7
click at [270, 117] on button "Yes" at bounding box center [271, 115] width 20 height 11
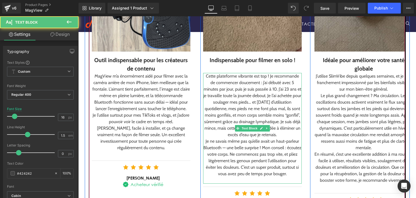
click at [245, 101] on div "Cette plateforme vibrante est top ! Je recommande de commencer doucement : j’ai…" at bounding box center [252, 105] width 99 height 65
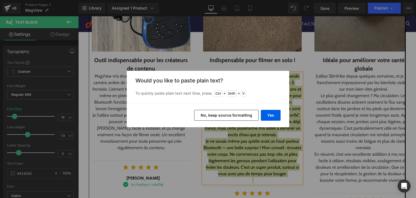
click at [271, 122] on div "Yes No, keep source formatting" at bounding box center [208, 115] width 163 height 24
click at [270, 118] on button "Yes" at bounding box center [271, 115] width 20 height 11
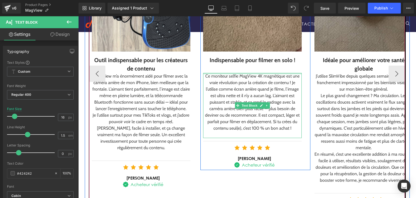
click at [243, 73] on div at bounding box center [252, 73] width 99 height 1
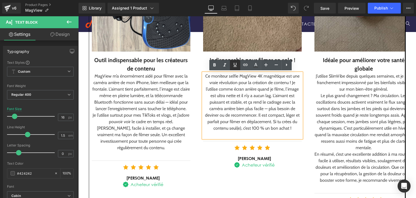
click at [240, 69] on link at bounding box center [235, 65] width 10 height 10
click at [78, 16] on div at bounding box center [78, 16] width 0 height 0
click at [235, 96] on div "Ce moniteur selfie MagView 4K magnétique est une vraie révolution pour la créat…" at bounding box center [252, 102] width 99 height 59
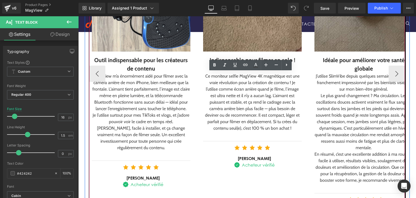
click at [355, 88] on div "J’utilise SlimVibe depuis quelques semaines, et je suis franchement impressionn…" at bounding box center [364, 83] width 99 height 20
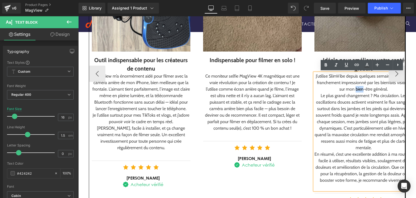
click at [347, 112] on div "Le plus grand changement ? Ma circulation. Les oscillations douces activent vra…" at bounding box center [364, 121] width 99 height 59
click at [316, 58] on div "Idéale pour améliorer votre santé globale" at bounding box center [364, 61] width 99 height 21
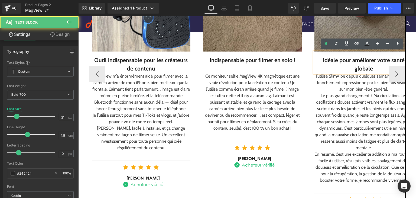
click at [324, 59] on div "Idéale pour améliorer votre santé globale" at bounding box center [364, 61] width 99 height 21
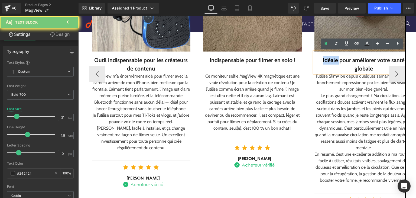
click at [324, 59] on div "Idéale pour améliorer votre santé globale" at bounding box center [364, 61] width 99 height 21
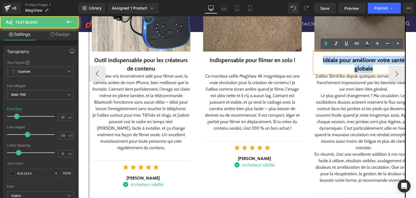
click at [324, 59] on div "Idéale pour améliorer votre santé globale" at bounding box center [364, 61] width 99 height 21
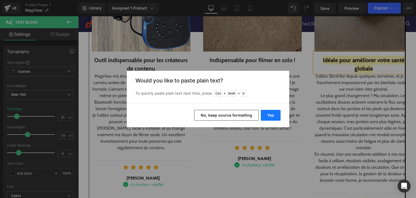
drag, startPoint x: 190, startPoint y: 103, endPoint x: 269, endPoint y: 119, distance: 80.2
click at [269, 119] on button "Yes" at bounding box center [271, 115] width 20 height 11
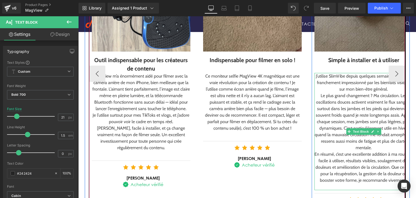
click at [359, 96] on div "J’utilise SlimVibe depuis quelques semaines, et je suis franchement impressionn…" at bounding box center [364, 131] width 99 height 117
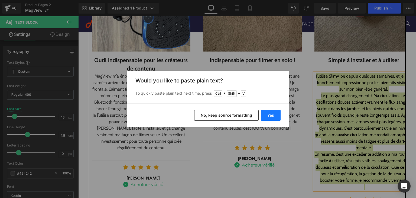
click at [273, 110] on button "Yes" at bounding box center [271, 115] width 20 height 11
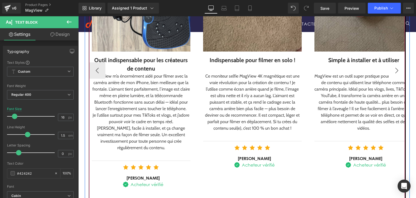
click at [396, 70] on button "›" at bounding box center [397, 70] width 16 height 16
click at [396, 69] on button "›" at bounding box center [397, 70] width 16 height 16
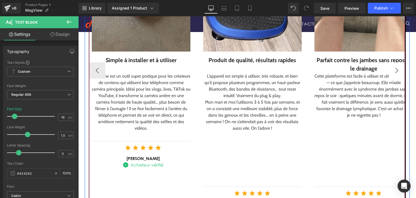
click at [396, 69] on button "›" at bounding box center [397, 70] width 16 height 16
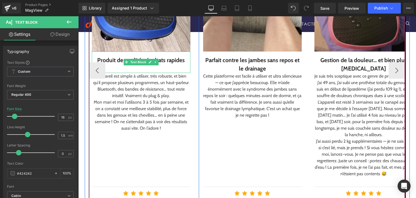
click at [111, 66] on div at bounding box center [141, 68] width 99 height 9
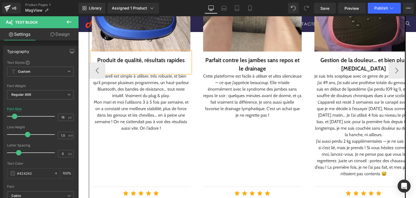
click at [108, 61] on div "Produit de qualité, résultats rapides" at bounding box center [141, 60] width 99 height 9
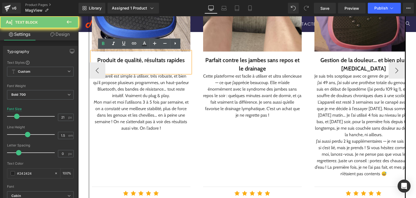
click at [108, 61] on div "Produit de qualité, résultats rapides" at bounding box center [141, 60] width 99 height 9
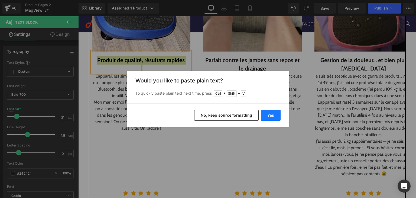
click at [265, 112] on button "Yes" at bounding box center [271, 115] width 20 height 11
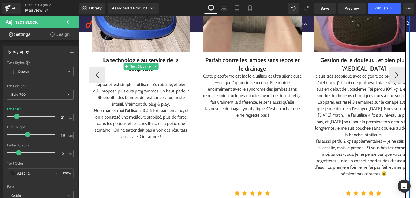
click at [169, 77] on div at bounding box center [141, 77] width 99 height 9
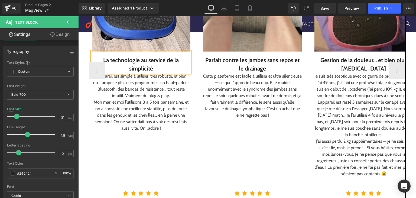
click at [242, 93] on div "Cette plateforme est facile à utiliser et ultra silencieuse — ce que j’apprécie…" at bounding box center [252, 96] width 99 height 46
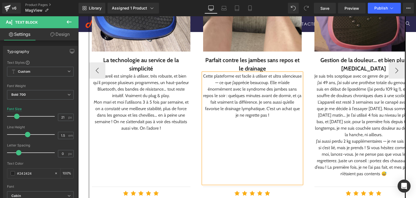
click at [113, 89] on div "L’appareil est simple à utiliser, très robuste, et bien qu’il propose plusieurs…" at bounding box center [141, 86] width 99 height 26
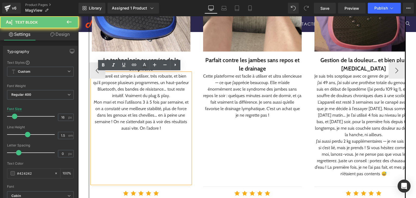
drag, startPoint x: 128, startPoint y: 95, endPoint x: 131, endPoint y: 97, distance: 4.1
click at [128, 95] on div "L’appareil est simple à utiliser, très robuste, et bien qu’il propose plusieurs…" at bounding box center [141, 86] width 99 height 26
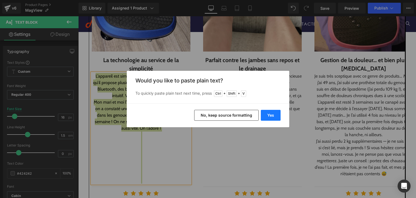
click at [268, 114] on button "Yes" at bounding box center [271, 115] width 20 height 11
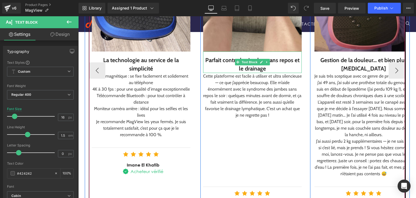
click at [213, 60] on div "Parfait contre les jambes sans repos et le drainage" at bounding box center [252, 64] width 99 height 17
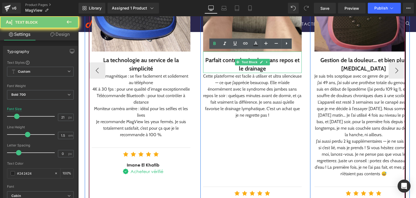
click at [213, 60] on div "Parfait contre les jambes sans repos et le drainage" at bounding box center [252, 64] width 99 height 17
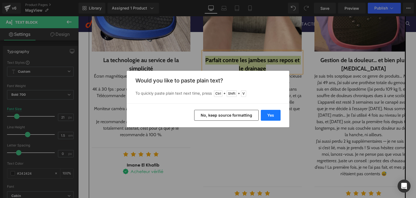
click at [270, 118] on button "Yes" at bounding box center [271, 115] width 20 height 11
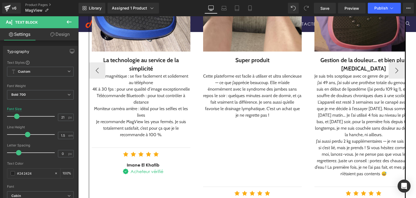
click at [245, 88] on div "Cette plateforme est facile à utiliser et ultra silencieuse — ce que j’apprécie…" at bounding box center [252, 96] width 99 height 46
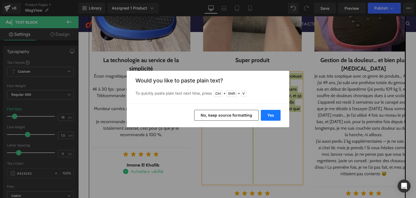
click at [272, 112] on button "Yes" at bounding box center [271, 115] width 20 height 11
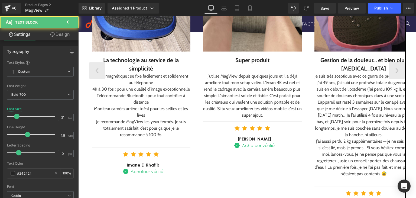
click at [333, 62] on div "Gestion de la douleur… et bien plus encore" at bounding box center [364, 64] width 99 height 17
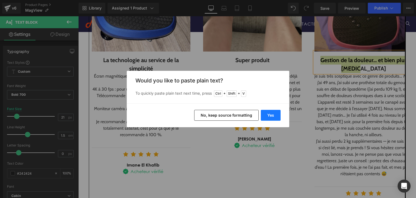
click at [268, 111] on button "Yes" at bounding box center [271, 115] width 20 height 11
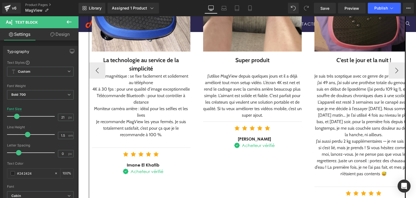
click at [349, 102] on div "Je suis très sceptique avec ce genre de produits… MAIS j’ai 49 ans, j’ai subi u…" at bounding box center [364, 105] width 99 height 65
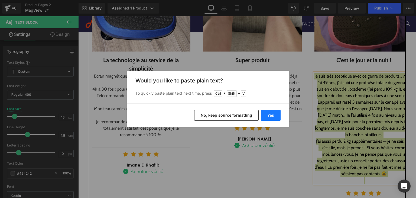
click at [266, 111] on button "Yes" at bounding box center [271, 115] width 20 height 11
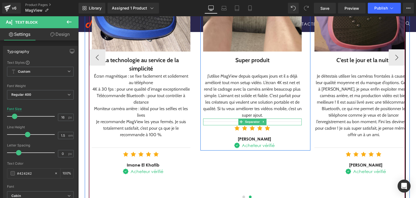
click at [274, 115] on div "J’utilise MagView depuis quelques jours et il a déjà amélioré tout mon setup vi…" at bounding box center [252, 96] width 99 height 46
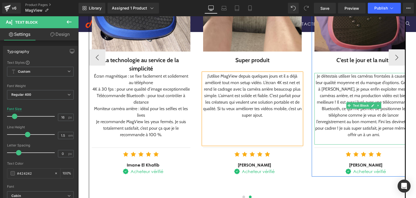
click at [367, 138] on div at bounding box center [364, 141] width 99 height 7
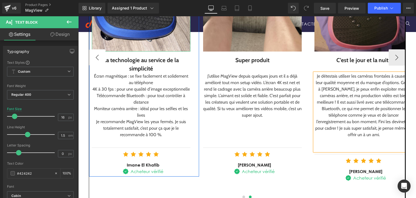
click at [98, 52] on button "‹" at bounding box center [97, 57] width 16 height 16
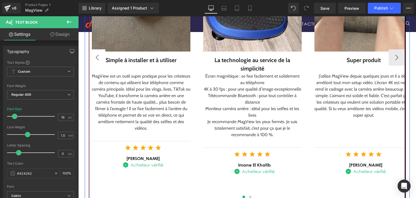
click at [98, 52] on button "‹" at bounding box center [97, 57] width 16 height 16
click at [98, 52] on div "Simple à installer et à utiliser Text Block" at bounding box center [141, 61] width 99 height 21
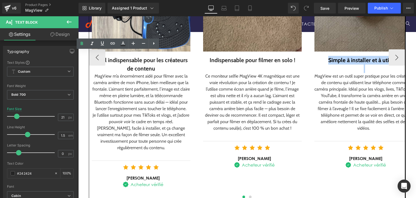
click at [339, 136] on div at bounding box center [364, 134] width 99 height 7
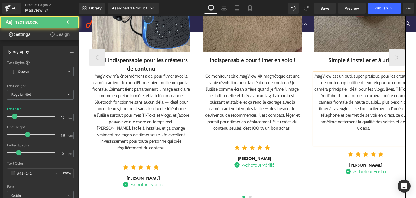
click at [78, 16] on div at bounding box center [78, 16] width 0 height 0
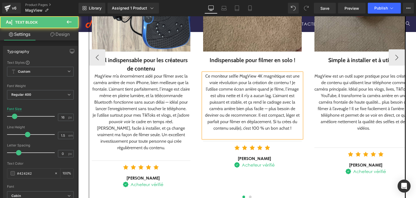
click at [264, 134] on div at bounding box center [252, 134] width 99 height 7
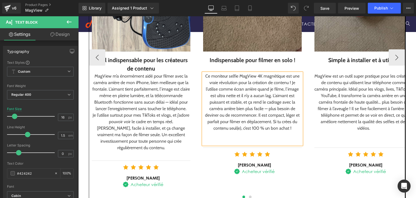
scroll to position [594, 0]
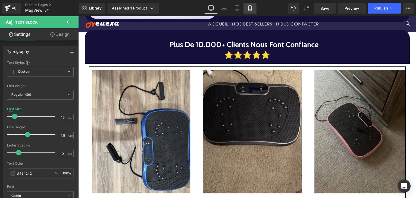
click at [250, 10] on icon at bounding box center [249, 10] width 3 height 0
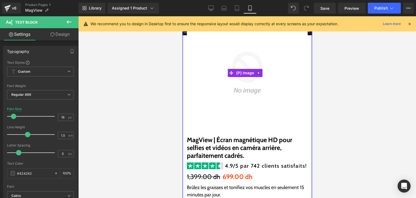
scroll to position [0, 0]
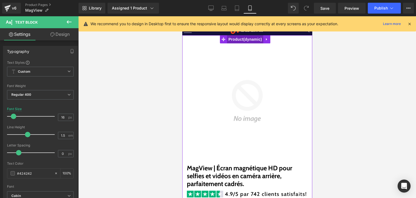
click at [244, 41] on span "Product" at bounding box center [245, 39] width 36 height 8
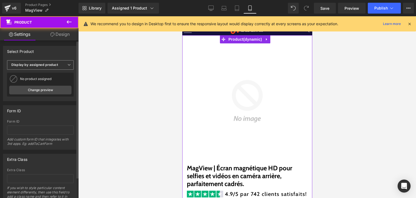
click at [55, 66] on b "Display by assigned product" at bounding box center [34, 65] width 47 height 4
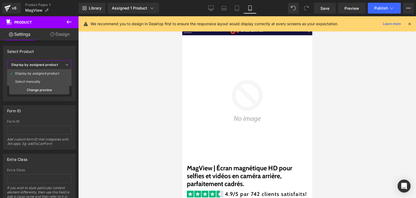
click at [108, 67] on div at bounding box center [247, 107] width 338 height 182
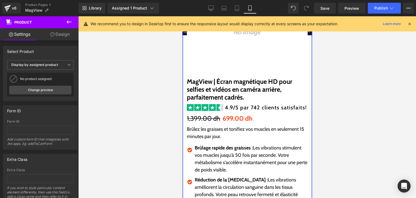
scroll to position [128, 0]
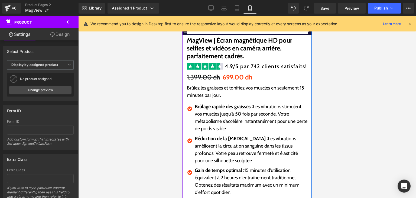
click at [198, 88] on p "Brûlez les graisses et tonifiez vos muscles en seulement 15 minutes par jour." at bounding box center [247, 91] width 121 height 15
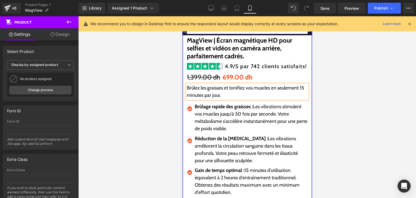
click at [198, 88] on p "Brûlez les graisses et tonifiez vos muscles en seulement 15 minutes par jour." at bounding box center [247, 91] width 121 height 15
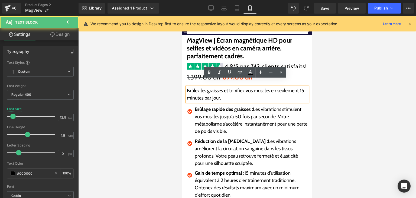
scroll to position [130, 0]
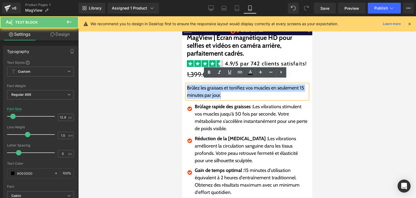
click at [198, 88] on p "Brûlez les graisses et tonifiez vos muscles en seulement 15 minutes par jour." at bounding box center [247, 91] width 121 height 15
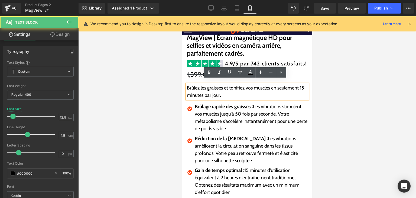
click at [198, 88] on p "Brûlez les graisses et tonifiez vos muscles en seulement 15 minutes par jour." at bounding box center [247, 91] width 121 height 15
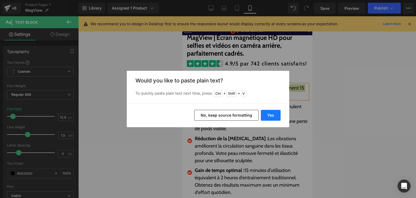
click at [273, 118] on button "Yes" at bounding box center [271, 115] width 20 height 11
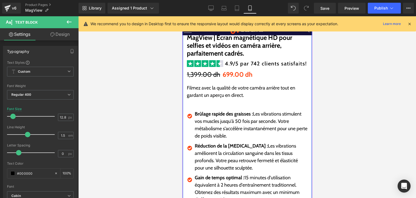
click at [212, 112] on p "Brûlage rapide des graisses : Les vibrations stimulent vos muscles jusqu'à 50 f…" at bounding box center [251, 124] width 113 height 29
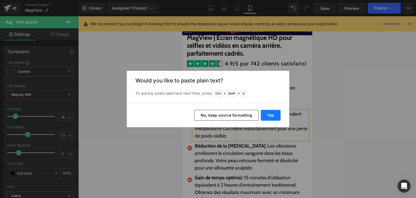
click at [274, 116] on button "Yes" at bounding box center [271, 115] width 20 height 11
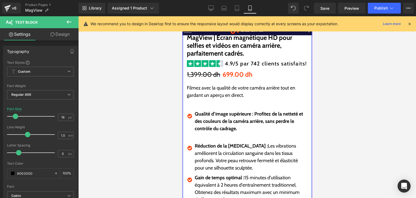
click at [221, 154] on p "Réduction de la cellulite : Les vibrations améliorent la circulation sanguine d…" at bounding box center [251, 156] width 113 height 29
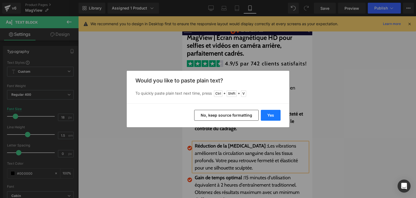
click at [277, 119] on button "Yes" at bounding box center [271, 115] width 20 height 11
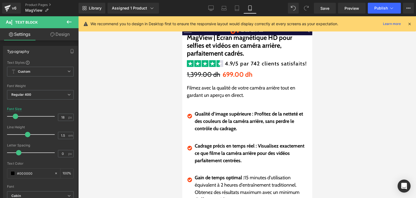
click at [206, 183] on p "Gain de temps optimal : 15 minutes d'utilisation équivalent à 2 heures d'entraî…" at bounding box center [251, 188] width 113 height 29
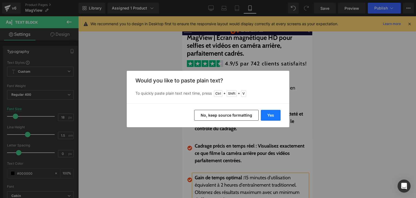
drag, startPoint x: 272, startPoint y: 118, endPoint x: 90, endPoint y: 102, distance: 182.8
click at [272, 118] on button "Yes" at bounding box center [271, 115] width 20 height 11
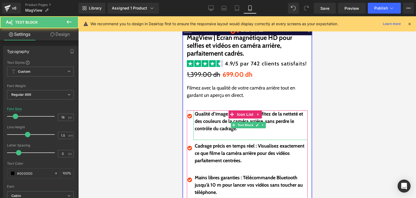
click at [232, 132] on p at bounding box center [251, 135] width 113 height 7
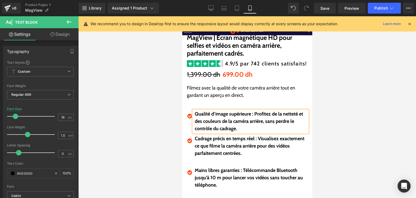
click at [214, 157] on p at bounding box center [251, 160] width 113 height 7
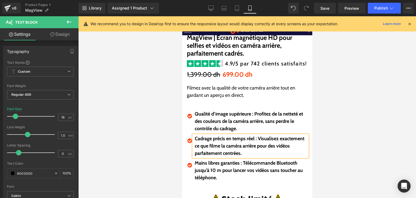
click at [211, 179] on div "Rendering Content" at bounding box center [208, 176] width 33 height 6
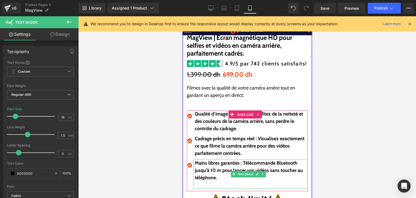
click at [214, 182] on p at bounding box center [251, 184] width 113 height 7
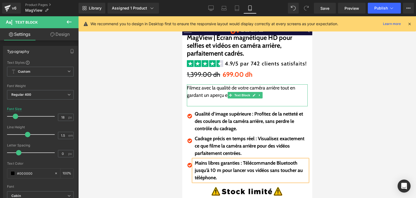
click at [212, 99] on p at bounding box center [247, 102] width 121 height 7
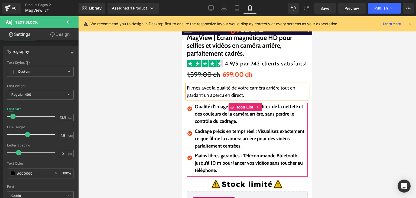
drag, startPoint x: 279, startPoint y: 111, endPoint x: 260, endPoint y: 103, distance: 20.6
click at [279, 112] on p "Qualité d’image supérieure : Profitez de la netteté et des couleurs de la camér…" at bounding box center [251, 114] width 113 height 22
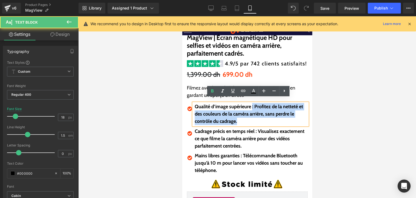
drag, startPoint x: 253, startPoint y: 103, endPoint x: 261, endPoint y: 114, distance: 13.8
click at [263, 119] on p "Qualité d’image supérieure : Profitez de la netteté et des couleurs de la camér…" at bounding box center [251, 114] width 113 height 22
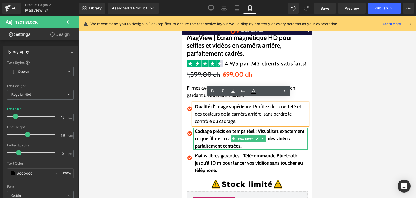
click at [219, 129] on b "Cadrage précis en temps réel : Visualisez exactement ce que filme la caméra arr…" at bounding box center [250, 138] width 110 height 21
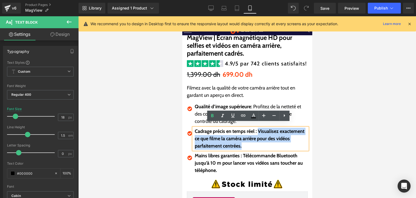
drag, startPoint x: 257, startPoint y: 129, endPoint x: 265, endPoint y: 141, distance: 14.1
click at [265, 141] on p "Cadrage précis en temps réel : Visualisez exactement ce que filme la caméra arr…" at bounding box center [251, 139] width 113 height 22
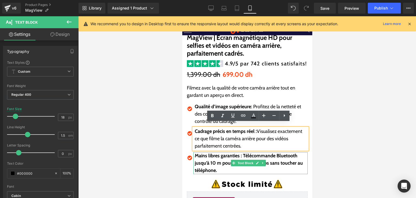
click at [207, 153] on b "Mains libres garanties : Télécommande Bluetooth jusqu’à 10 m pour lancer vos vi…" at bounding box center [249, 163] width 108 height 21
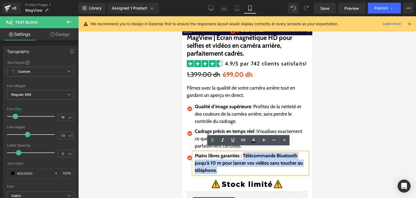
drag, startPoint x: 247, startPoint y: 157, endPoint x: 249, endPoint y: 164, distance: 7.1
click at [249, 164] on p "Mains libres garanties : Télécommande Bluetooth jusqu’à 10 m pour lancer vos vi…" at bounding box center [251, 163] width 113 height 22
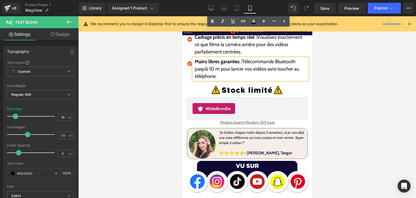
scroll to position [286, 0]
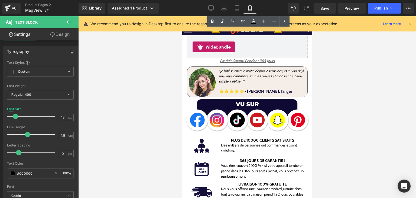
click at [234, 69] on icon "“Je l’utilise chaque matin depuis 2 semaines, et je vois déjà une vraie différe…" at bounding box center [261, 76] width 85 height 14
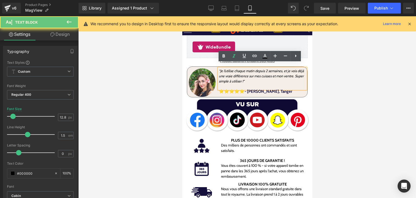
click at [241, 68] on p "“Je l’utilise chaque matin depuis 2 semaines, et je vois déjà une vraie différe…" at bounding box center [262, 76] width 87 height 16
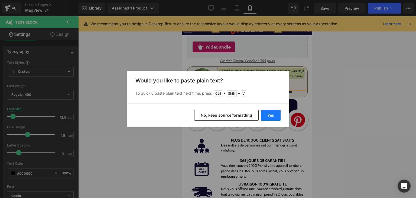
click at [265, 113] on button "Yes" at bounding box center [271, 115] width 20 height 11
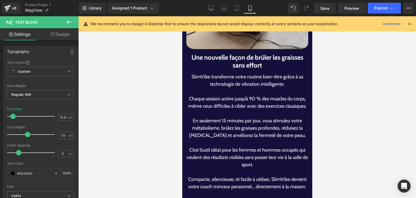
scroll to position [601, 0]
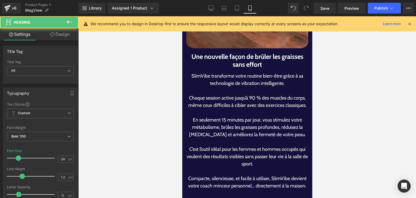
click at [209, 53] on h1 "Une nouvelle façon de brûler les graisses sans effort" at bounding box center [247, 61] width 122 height 16
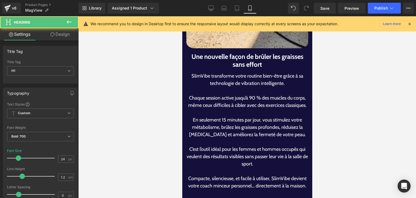
click at [209, 53] on h1 "Une nouvelle façon de brûler les graisses sans effort" at bounding box center [247, 61] width 122 height 16
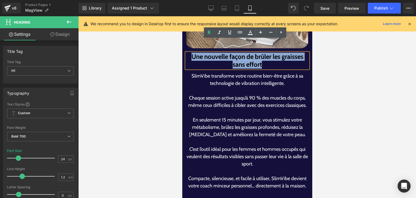
paste div
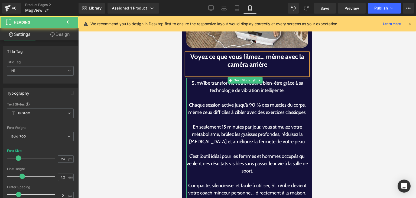
click at [240, 68] on div at bounding box center [247, 71] width 122 height 7
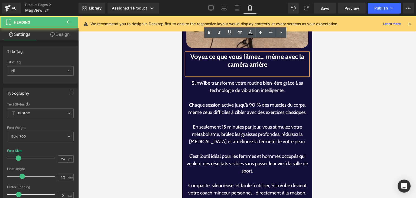
click at [240, 68] on div at bounding box center [247, 71] width 122 height 7
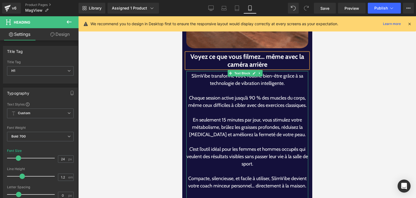
drag, startPoint x: 210, startPoint y: 79, endPoint x: 233, endPoint y: 97, distance: 28.9
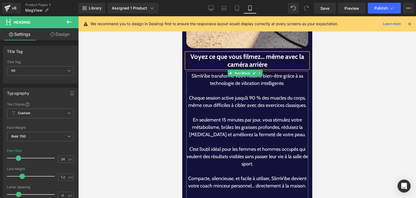
click at [233, 97] on div "SlimVibe transforme votre routine bien-être grâce à sa technologie de vibration…" at bounding box center [247, 135] width 122 height 128
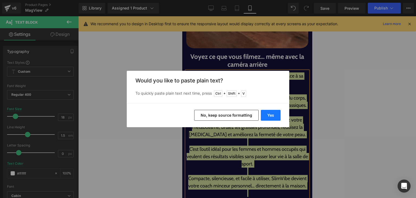
click at [270, 111] on button "Yes" at bounding box center [271, 115] width 20 height 11
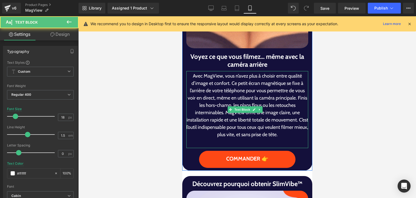
click at [229, 72] on p "Avec MagView, vous n’avez plus à choisir entre qualité d’image et confort. Ce p…" at bounding box center [247, 105] width 122 height 66
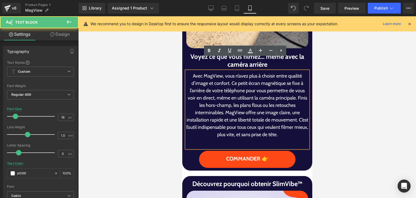
click at [228, 72] on p "Avec MagView, vous n’avez plus à choisir entre qualité d’image et confort. Ce p…" at bounding box center [247, 105] width 122 height 66
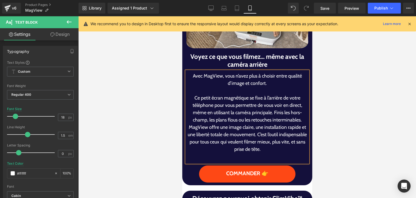
click at [271, 102] on p "Ce petit écran magnétique se fixe à l’arrière de votre téléphone pour vous perm…" at bounding box center [247, 123] width 122 height 59
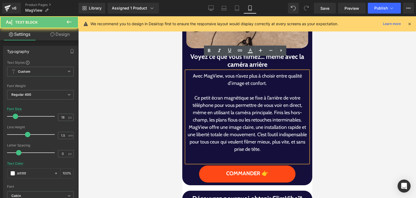
click at [271, 101] on p "Ce petit écran magnétique se fixe à l’arrière de votre téléphone pour vous perm…" at bounding box center [247, 123] width 122 height 59
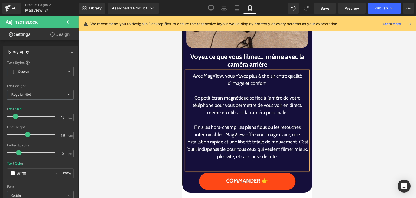
click at [222, 124] on p "Finis les hors-champ, les plans flous ou les retouches interminables. MagView o…" at bounding box center [247, 142] width 122 height 37
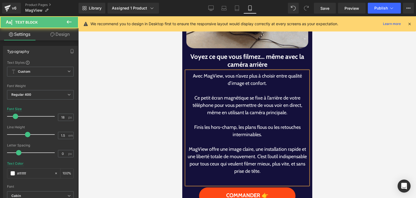
click at [271, 145] on p "MagView offre une image claire, une installation rapide et une liberté totale d…" at bounding box center [247, 159] width 122 height 29
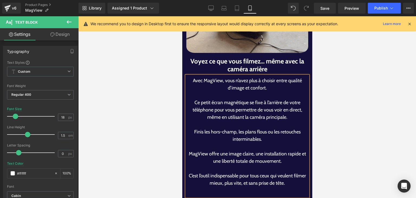
scroll to position [596, 0]
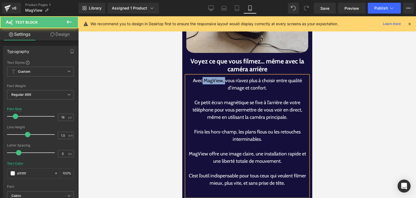
drag, startPoint x: 200, startPoint y: 68, endPoint x: 222, endPoint y: 68, distance: 22.2
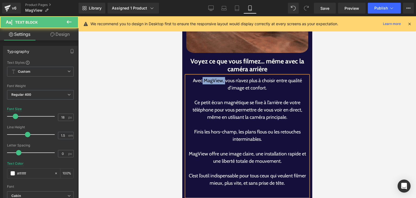
click at [222, 77] on p "Avec MagView, vous n’avez plus à choisir entre qualité d’image et confort." at bounding box center [247, 84] width 122 height 15
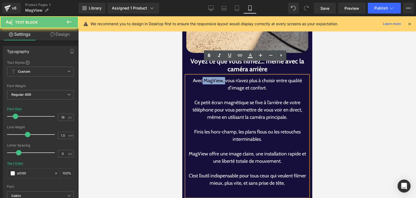
click at [220, 77] on p "Avec MagView, vous n’avez plus à choisir entre qualité d’image et confort." at bounding box center [247, 84] width 122 height 15
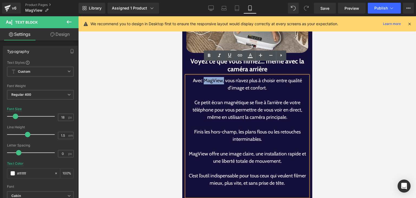
drag, startPoint x: 220, startPoint y: 69, endPoint x: 203, endPoint y: 67, distance: 17.4
click at [203, 77] on p "Avec MagView, vous n’avez plus à choisir entre qualité d’image et confort." at bounding box center [247, 84] width 122 height 15
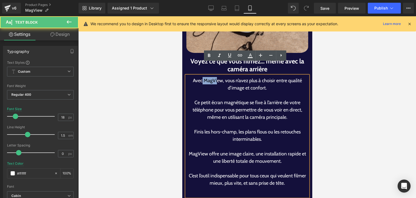
drag, startPoint x: 200, startPoint y: 68, endPoint x: 216, endPoint y: 68, distance: 16.0
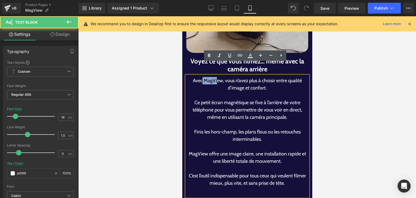
click at [218, 77] on p "Avec MagView, vous n’avez plus à choisir entre qualité d’image et confort." at bounding box center [247, 84] width 122 height 15
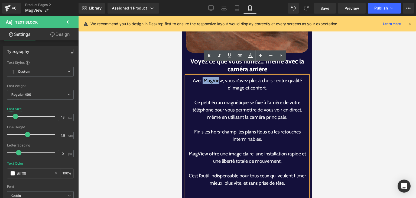
click at [214, 77] on p "Avec MagView, vous n’avez plus à choisir entre qualité d’image et confort." at bounding box center [247, 84] width 122 height 15
drag, startPoint x: 203, startPoint y: 69, endPoint x: 221, endPoint y: 69, distance: 18.2
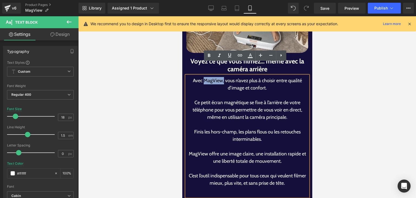
click at [221, 77] on p "Avec MagView, vous n’avez plus à choisir entre qualité d’image et confort." at bounding box center [247, 84] width 122 height 15
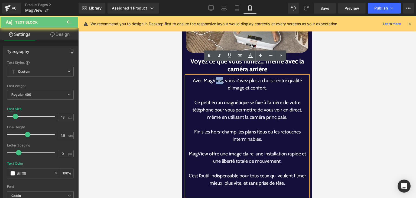
drag, startPoint x: 219, startPoint y: 69, endPoint x: 224, endPoint y: 113, distance: 44.2
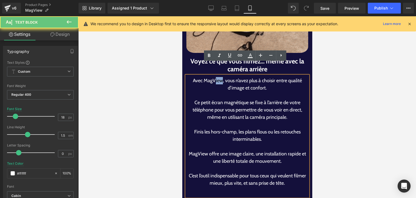
click at [213, 77] on p "Avec MagView, vous n’avez plus à choisir entre qualité d’image et confort." at bounding box center [247, 84] width 122 height 15
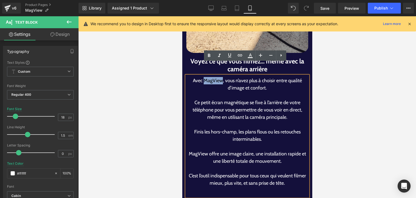
drag, startPoint x: 201, startPoint y: 68, endPoint x: 220, endPoint y: 65, distance: 19.2
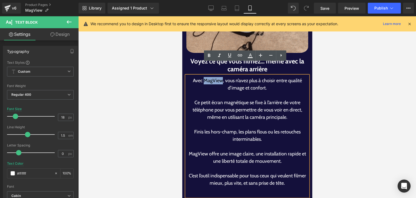
click at [220, 77] on p "Avec MagView, vous n’avez plus à choisir entre qualité d’image et confort." at bounding box center [247, 84] width 122 height 15
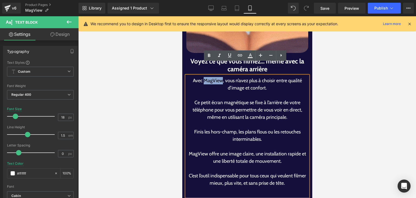
copy p "MagView"
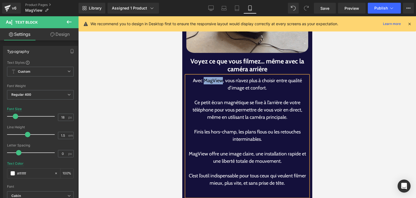
click at [255, 99] on p "Ce petit écran magnétique se fixe à l’arrière de votre téléphone pour vous perm…" at bounding box center [247, 110] width 122 height 22
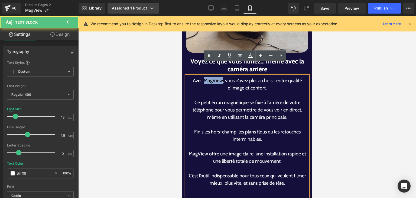
scroll to position [596, 0]
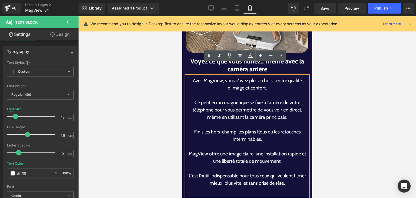
drag, startPoint x: 229, startPoint y: 92, endPoint x: 236, endPoint y: 99, distance: 9.6
click at [234, 99] on p "Ce petit écran magnétique se fixe à l’arrière de votre téléphone pour vous perm…" at bounding box center [247, 110] width 122 height 22
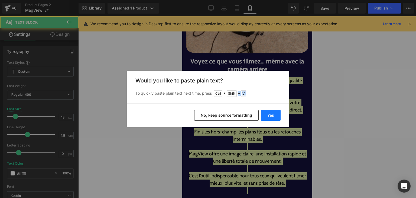
click at [272, 107] on div "Back to Library Insert Would you like to paste plain text? To quickly paste pla…" at bounding box center [208, 99] width 163 height 56
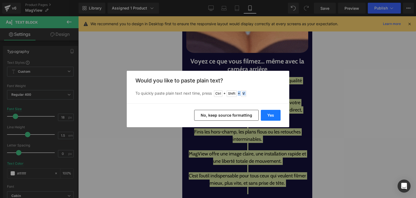
click at [276, 114] on button "Yes" at bounding box center [271, 115] width 20 height 11
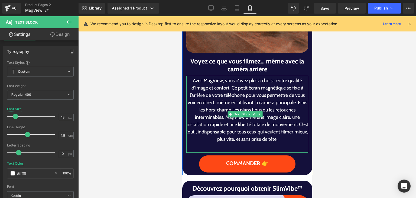
click at [226, 77] on p "Avec MagView, vous n’avez plus à choisir entre qualité d’image et confort. Ce p…" at bounding box center [247, 110] width 122 height 66
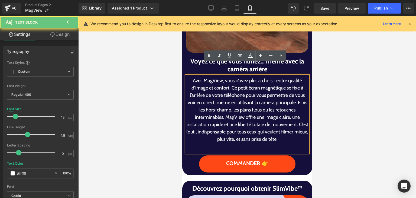
click at [232, 77] on p "Avec MagView, vous n’avez plus à choisir entre qualité d’image et confort. Ce p…" at bounding box center [247, 110] width 122 height 66
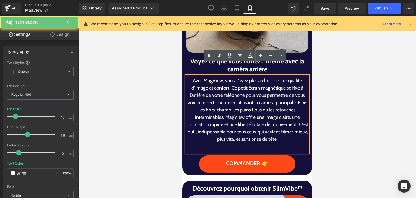
click at [229, 77] on p "Avec MagView, vous n’avez plus à choisir entre qualité d’image et confort. Ce p…" at bounding box center [247, 110] width 122 height 66
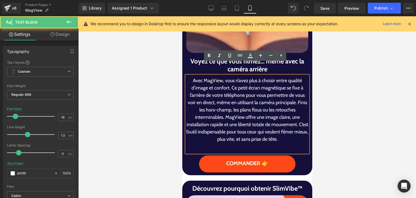
click at [228, 77] on p "Avec MagView, vous n’avez plus à choisir entre qualité d’image et confort. Ce p…" at bounding box center [247, 110] width 122 height 66
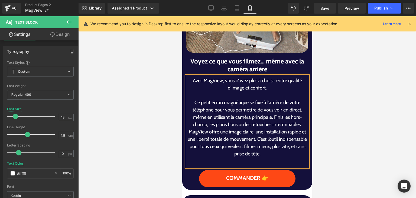
click at [270, 105] on p "Ce petit écran magnétique se fixe à l’arrière de votre téléphone pour vous perm…" at bounding box center [247, 128] width 122 height 59
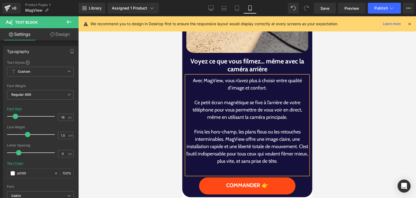
click at [221, 128] on p "Finis les hors-champ, les plans flous ou les retouches interminables. MagView o…" at bounding box center [247, 146] width 122 height 37
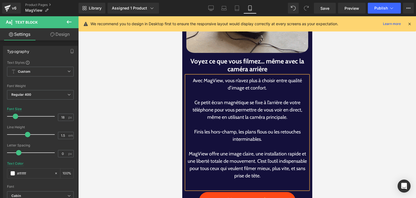
click at [272, 150] on p "MagView offre une image claire, une installation rapide et une liberté totale d…" at bounding box center [247, 164] width 122 height 29
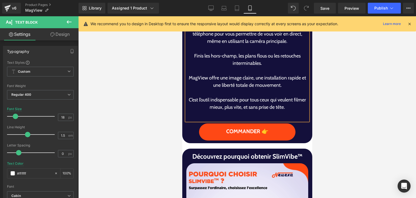
scroll to position [581, 0]
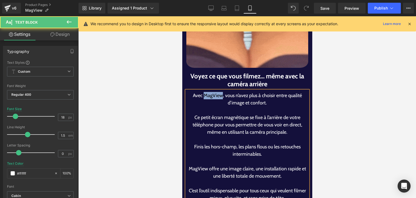
copy p "MagView"
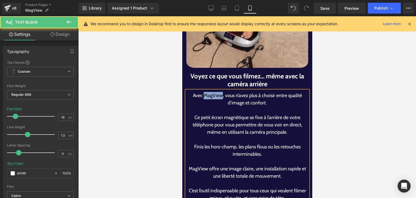
drag, startPoint x: 203, startPoint y: 83, endPoint x: 220, endPoint y: 83, distance: 17.6
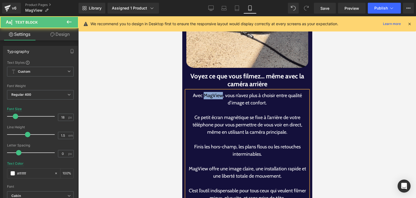
click at [220, 92] on p "Avec MagView, vous n’avez plus à choisir entre qualité d’image et confort." at bounding box center [247, 99] width 122 height 15
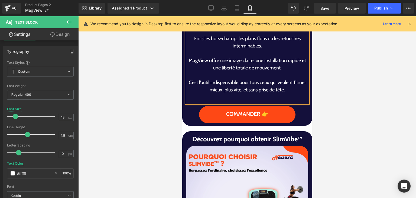
scroll to position [689, 0]
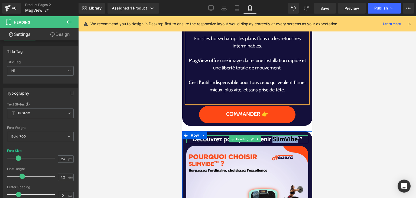
click at [294, 135] on h1 "Découvrez pourquoi obtenir SlimVibe™" at bounding box center [247, 139] width 122 height 8
paste div
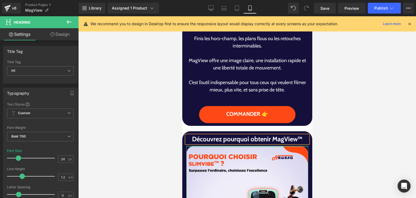
click at [294, 131] on div "Découvrez pourquoi obtenir MagView™ Heading Image Row" at bounding box center [247, 200] width 130 height 139
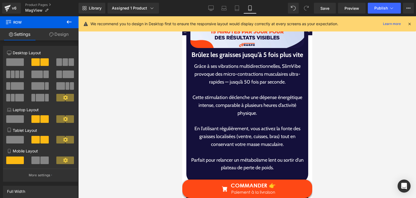
scroll to position [1352, 0]
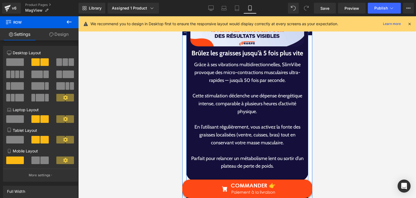
click at [212, 48] on h1 "Brûlez les graisses jusqu’à 5 fois plus vite" at bounding box center [247, 53] width 114 height 10
click at [209, 48] on h1 "Brûlez les graisses jusqu’à 5 fois plus vite" at bounding box center [247, 53] width 114 height 10
click at [208, 48] on h1 "Brûlez les graisses jusqu’à 5 fois plus vite" at bounding box center [247, 53] width 114 height 10
click at [206, 48] on h1 "Brûlez les graisses jusqu’à 5 fois plus vite" at bounding box center [247, 53] width 114 height 10
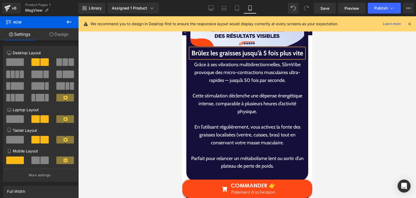
click at [206, 48] on h1 "Brûlez les graisses jusqu’à 5 fois plus vite" at bounding box center [247, 53] width 114 height 10
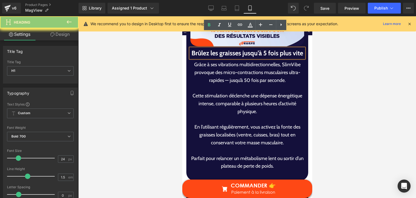
click at [206, 48] on h1 "Brûlez les graisses jusqu’à 5 fois plus vite" at bounding box center [247, 53] width 114 height 10
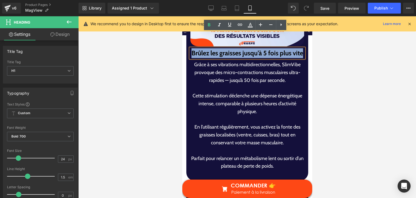
paste div
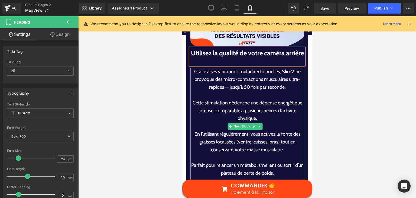
drag, startPoint x: 213, startPoint y: 103, endPoint x: 237, endPoint y: 111, distance: 24.8
click at [235, 110] on p "Cette stimulation déclenche une dépense énergétique intense, comparable à plusi…" at bounding box center [247, 110] width 114 height 23
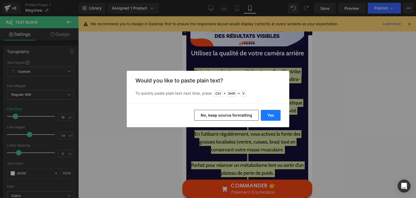
click at [272, 115] on button "Yes" at bounding box center [271, 115] width 20 height 11
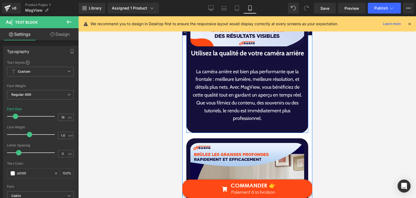
click at [246, 58] on div at bounding box center [247, 61] width 114 height 7
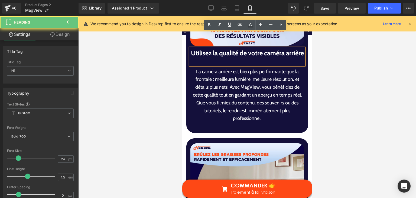
click at [246, 58] on div at bounding box center [247, 61] width 114 height 7
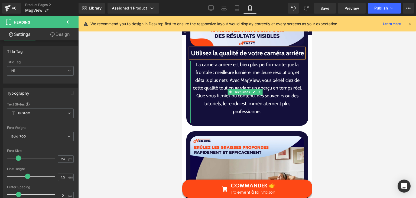
click at [279, 75] on p "La caméra arrière est bien plus performante que la frontale : meilleure lumière…" at bounding box center [247, 88] width 114 height 55
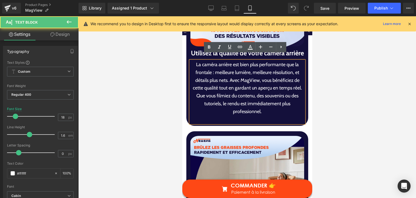
click at [226, 76] on p "La caméra arrière est bien plus performante que la frontale : meilleure lumière…" at bounding box center [247, 88] width 114 height 55
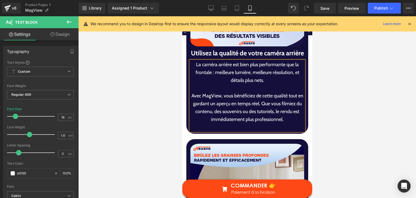
click at [264, 98] on p "Avec MagView, vous bénéficiez de cette qualité tout en gardant un aperçu en tem…" at bounding box center [247, 107] width 114 height 31
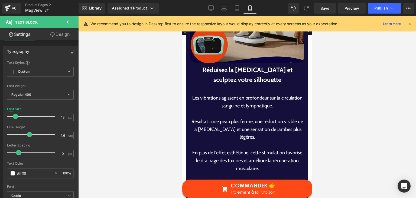
scroll to position [1563, 0]
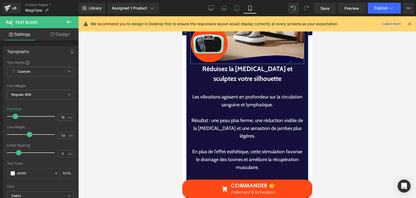
click at [215, 64] on h1 "Réduisez la [MEDICAL_DATA] et sculptez votre silhouette" at bounding box center [247, 74] width 114 height 20
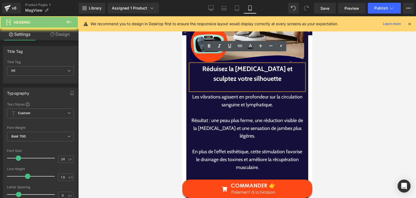
paste div
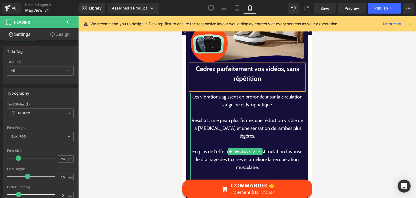
click at [247, 119] on p "Résultat : une peau plus ferme, une réduction visible de la [MEDICAL_DATA] et u…" at bounding box center [247, 127] width 114 height 23
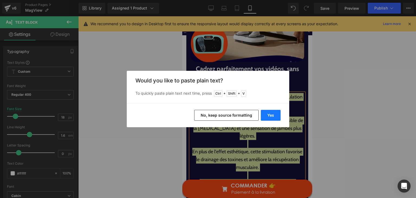
click at [273, 117] on button "Yes" at bounding box center [271, 115] width 20 height 11
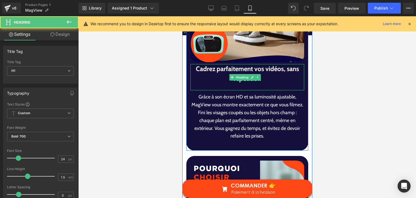
click at [251, 83] on div at bounding box center [247, 86] width 114 height 7
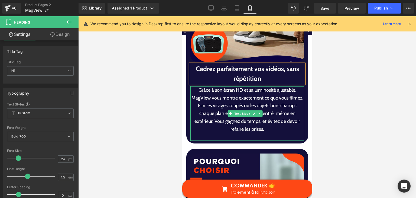
click at [241, 87] on p "Grâce à son écran HD et sa luminosité ajustable, MagView vous montre exactement…" at bounding box center [247, 109] width 114 height 47
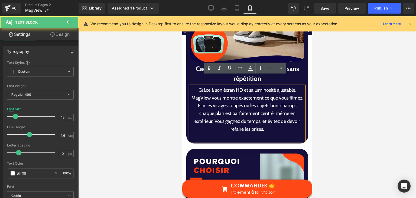
click at [211, 95] on p "Grâce à son écran HD et sa luminosité ajustable, MagView vous montre exactement…" at bounding box center [247, 109] width 114 height 47
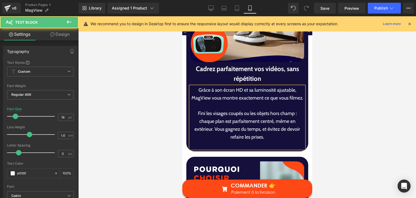
click at [211, 128] on p "Fini les visages coupés ou les objets hors champ : chaque plan est parfaitement…" at bounding box center [247, 124] width 114 height 31
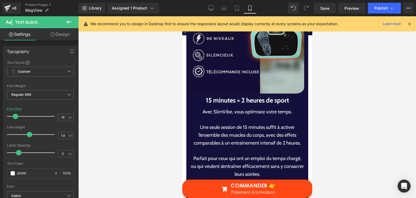
scroll to position [1794, 0]
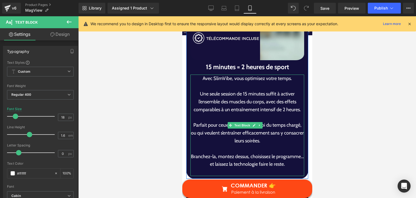
click at [182, 16] on div at bounding box center [182, 16] width 0 height 0
click at [208, 62] on h1 "15 minutes = 2 heures de sport" at bounding box center [247, 67] width 114 height 10
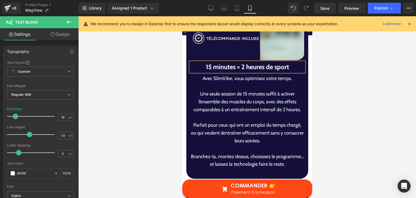
click at [215, 63] on h1 "15 minutes = 2 heures de sport" at bounding box center [247, 67] width 114 height 10
click at [215, 62] on h1 "15 minutes = 2 heures de sport" at bounding box center [247, 67] width 114 height 10
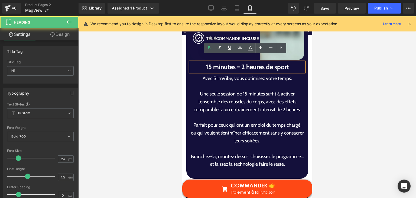
click at [215, 62] on h1 "15 minutes = 2 heures de sport" at bounding box center [247, 67] width 114 height 10
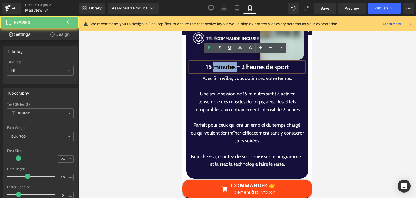
click at [215, 62] on h1 "15 minutes = 2 heures de sport" at bounding box center [247, 67] width 114 height 10
paste div
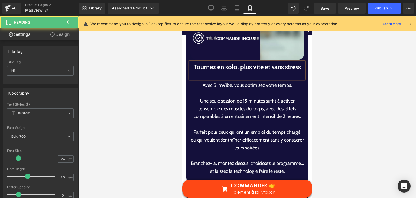
click at [220, 72] on div at bounding box center [247, 75] width 114 height 7
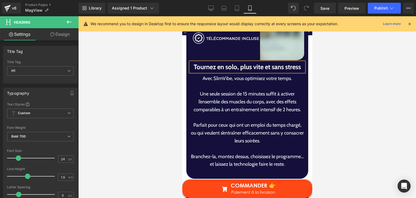
click at [223, 92] on div "Avec SlimVibe, vous optimisez votre temps. Une seule session de 15 minutes suff…" at bounding box center [247, 125] width 114 height 101
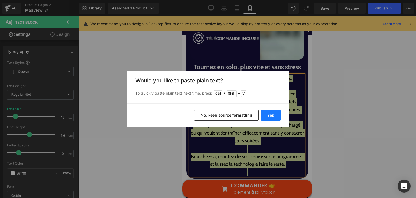
click at [271, 112] on button "Yes" at bounding box center [271, 115] width 20 height 11
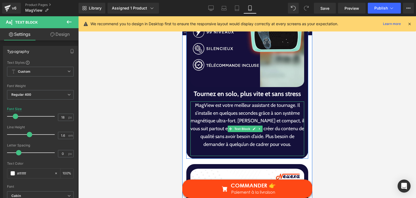
scroll to position [1766, 0]
click at [293, 102] on p "MagView est votre meilleur assistant de tournage. Il s’installe en quelques sec…" at bounding box center [247, 125] width 114 height 47
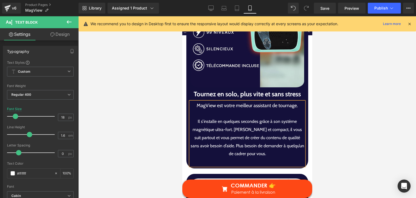
click at [230, 124] on span "Il s’installe en quelques secondes grâce à son système magnétique ultra-fort. […" at bounding box center [247, 137] width 114 height 37
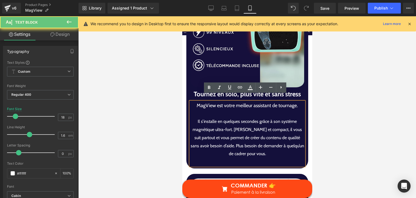
click at [231, 125] on span "Il s’installe en quelques secondes grâce à son système magnétique ultra-fort. […" at bounding box center [247, 137] width 114 height 37
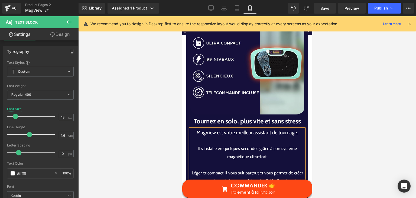
click at [286, 147] on p "Il s’installe en quelques secondes grâce à son système magnétique ultra-fort." at bounding box center [247, 152] width 114 height 16
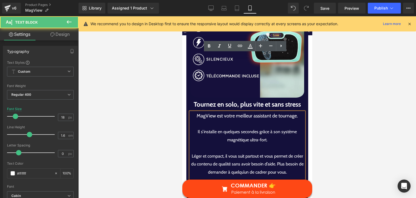
scroll to position [1821, 0]
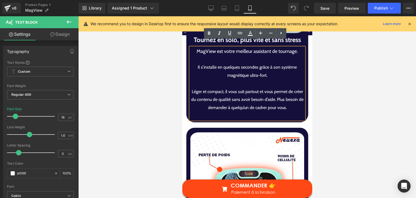
click at [289, 93] on span "Léger et compact, il vous suit partout et vous permet de créer du contenu de qu…" at bounding box center [247, 99] width 112 height 21
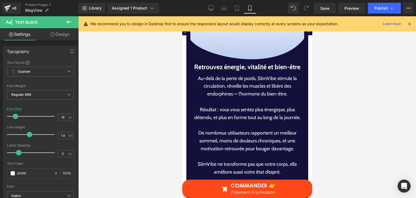
scroll to position [2016, 0]
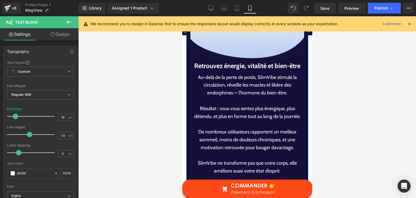
click at [201, 61] on h1 "Retrouvez énergie, vitalité et bien-être" at bounding box center [247, 66] width 114 height 10
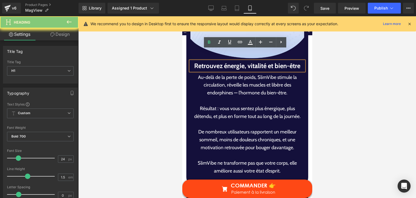
paste div
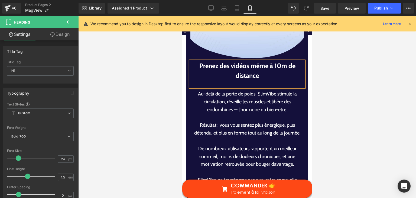
click at [221, 80] on div at bounding box center [247, 83] width 114 height 7
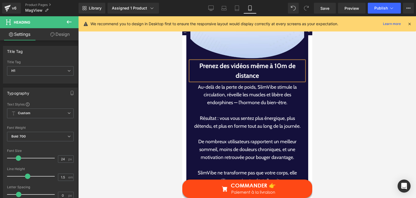
click at [239, 105] on div "Au-delà de la perte de poids, SlimVibe stimule la circulation, réveille les mus…" at bounding box center [247, 137] width 114 height 109
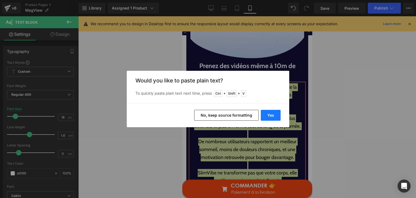
click at [272, 112] on button "Yes" at bounding box center [271, 115] width 20 height 11
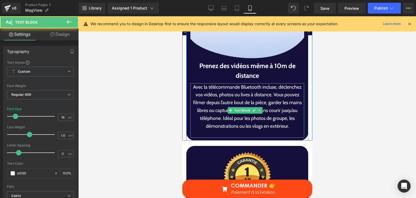
click at [270, 84] on p "Avec la télécommande Bluetooth incluse, déclenchez vos vidéos, photos ou lives …" at bounding box center [247, 106] width 114 height 47
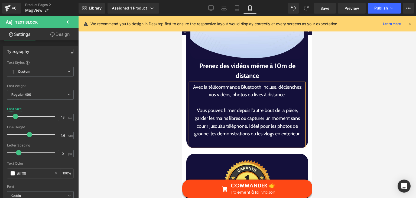
click at [246, 116] on p "Vous pouvez filmer depuis l’autre bout de la pièce, garder les mains libres ou …" at bounding box center [247, 121] width 114 height 31
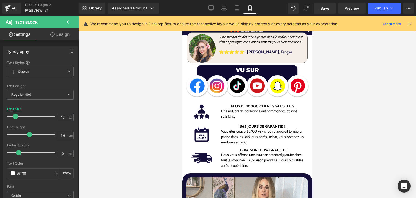
scroll to position [188, 0]
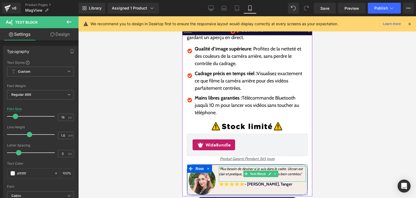
click at [285, 176] on p at bounding box center [262, 178] width 87 height 5
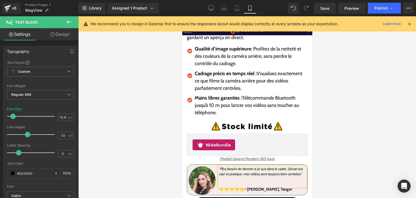
click at [340, 161] on div at bounding box center [247, 107] width 338 height 182
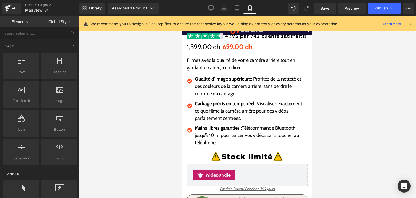
scroll to position [134, 0]
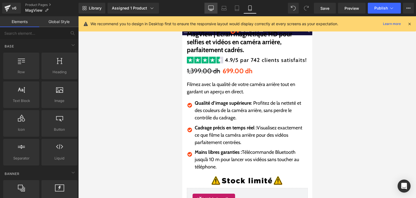
click at [209, 4] on link "Desktop" at bounding box center [211, 8] width 13 height 11
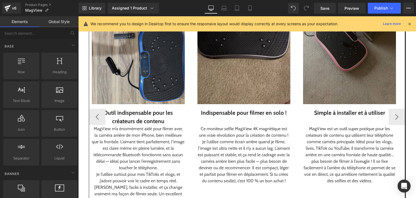
scroll to position [681, 0]
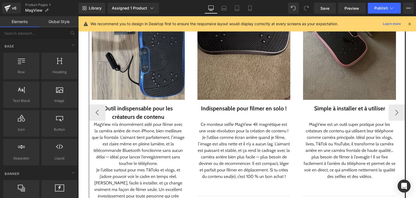
drag, startPoint x: 93, startPoint y: 108, endPoint x: 107, endPoint y: 78, distance: 32.8
click at [93, 108] on div "Outil indispensable pour les créateurs de contenu" at bounding box center [138, 112] width 93 height 17
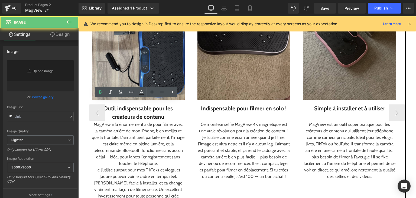
click at [114, 73] on img at bounding box center [138, 41] width 93 height 116
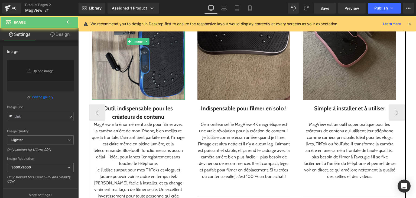
type input "[URL][DOMAIN_NAME]"
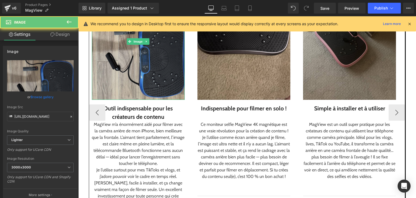
click at [107, 78] on img at bounding box center [138, 41] width 93 height 116
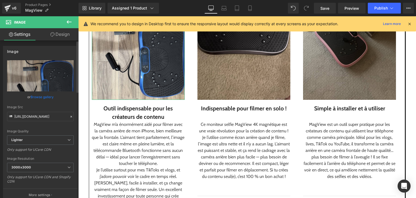
click at [39, 98] on link "Browse gallery" at bounding box center [42, 96] width 23 height 9
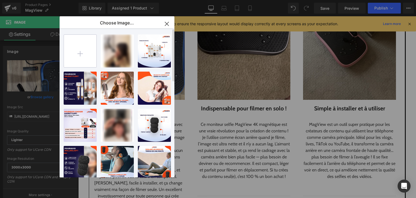
click at [72, 61] on input "file" at bounding box center [80, 51] width 33 height 33
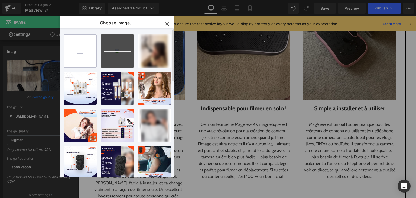
click at [83, 45] on input "file" at bounding box center [80, 51] width 33 height 33
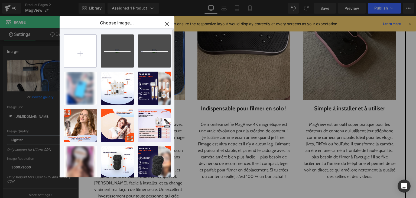
click at [85, 49] on input "file" at bounding box center [80, 51] width 33 height 33
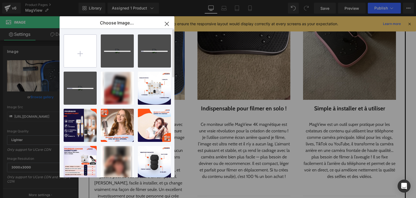
click at [81, 44] on input "file" at bounding box center [80, 51] width 33 height 33
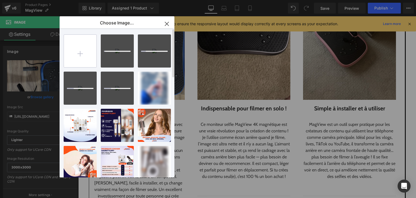
click at [79, 51] on input "file" at bounding box center [80, 51] width 33 height 33
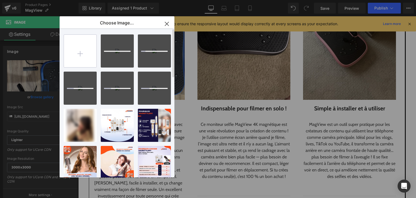
click at [78, 49] on input "file" at bounding box center [80, 51] width 33 height 33
type input "C:\fakepath\6.png"
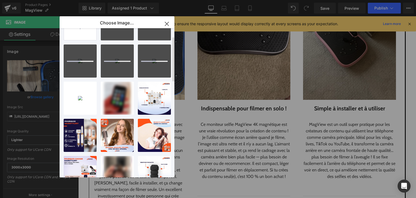
scroll to position [0, 0]
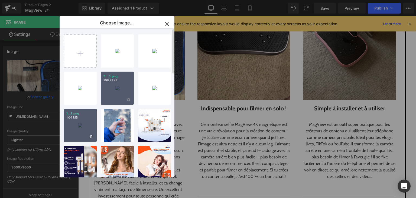
click at [78, 125] on div "1...1.png 1.04 MB" at bounding box center [80, 125] width 33 height 33
type input "[URL][DOMAIN_NAME]"
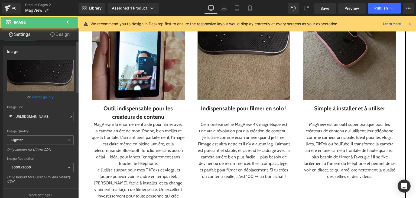
click at [44, 96] on link "Browse gallery" at bounding box center [42, 96] width 23 height 9
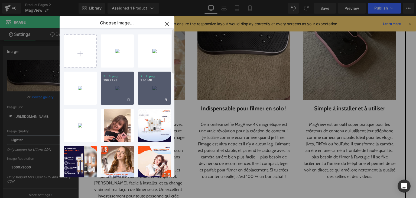
click at [153, 95] on div "2...2.png 1.36 MB" at bounding box center [154, 88] width 33 height 33
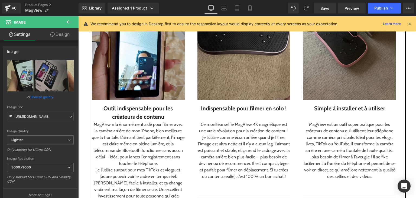
type input "[URL][DOMAIN_NAME]"
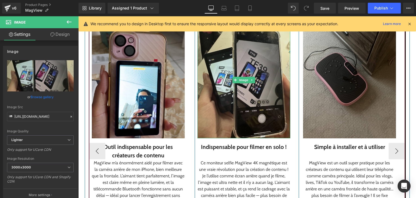
scroll to position [633, 0]
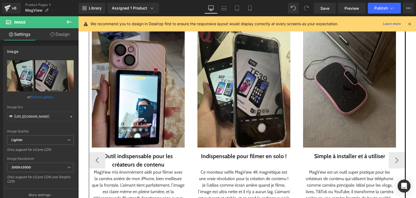
click at [376, 103] on img at bounding box center [349, 89] width 93 height 116
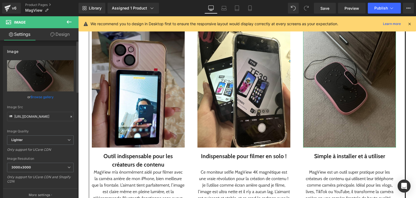
click at [47, 95] on link "Browse gallery" at bounding box center [42, 96] width 23 height 9
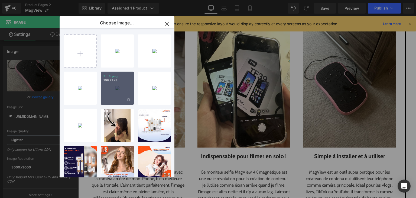
click at [102, 85] on div "3...3.png 798.71 KB" at bounding box center [117, 88] width 33 height 33
type input "[URL][DOMAIN_NAME]"
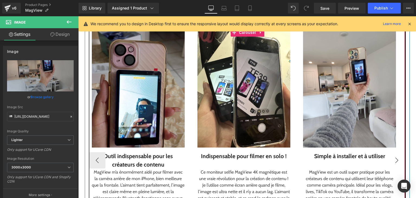
click at [397, 154] on button "›" at bounding box center [397, 160] width 16 height 16
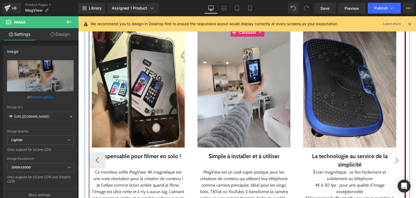
click at [397, 154] on button "›" at bounding box center [397, 160] width 16 height 16
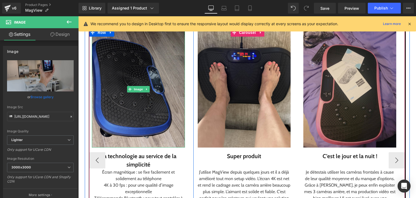
click at [156, 128] on img at bounding box center [138, 89] width 93 height 116
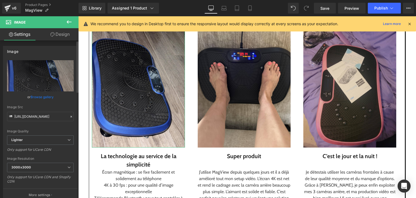
click at [45, 96] on link "Browse gallery" at bounding box center [42, 96] width 23 height 9
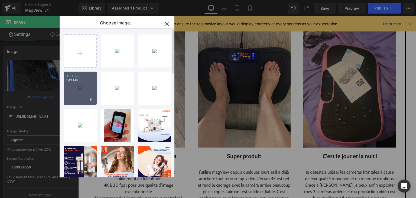
click at [67, 94] on div "4...4.png 1.43 MB" at bounding box center [80, 88] width 33 height 33
type input "[URL][DOMAIN_NAME]"
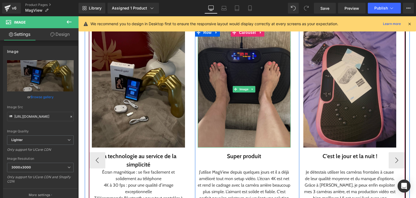
click at [220, 113] on img at bounding box center [244, 89] width 93 height 116
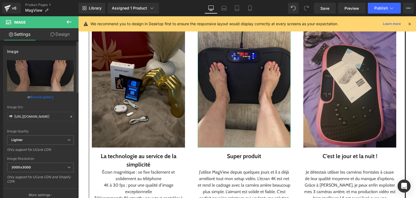
click at [45, 96] on link "Browse gallery" at bounding box center [42, 96] width 23 height 9
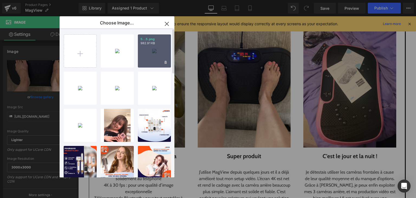
click at [154, 52] on div "5...5.png 982.91 KB" at bounding box center [154, 50] width 33 height 33
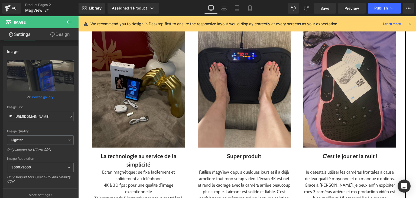
type input "[URL][DOMAIN_NAME]"
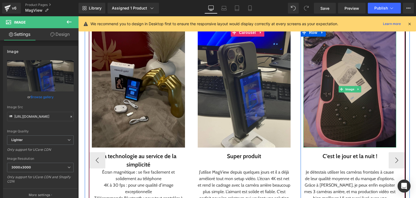
click at [359, 112] on img at bounding box center [349, 89] width 93 height 116
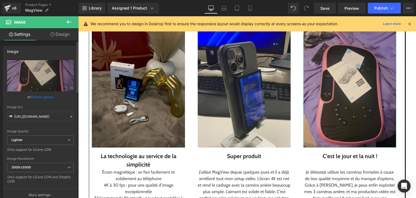
click at [43, 96] on link "Browse gallery" at bounding box center [42, 96] width 23 height 9
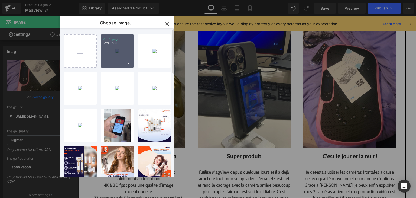
click at [111, 47] on div "6...6.png 723.56 KB" at bounding box center [117, 50] width 33 height 33
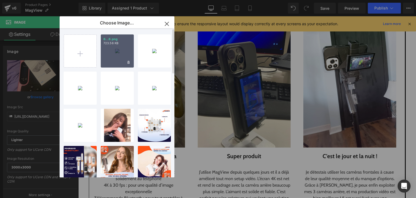
type input "[URL][DOMAIN_NAME]"
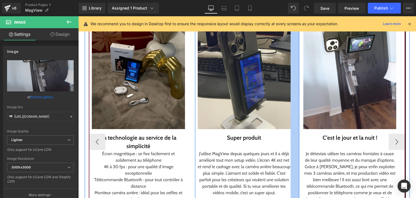
scroll to position [614, 0]
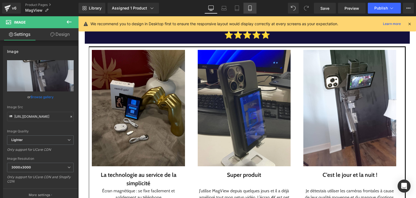
click at [247, 5] on icon at bounding box center [249, 7] width 5 height 5
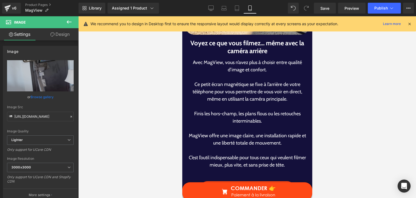
scroll to position [935, 0]
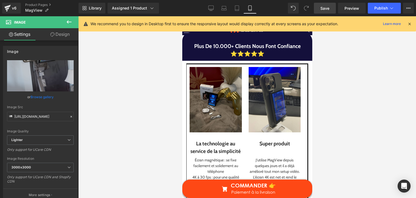
click at [329, 10] on span "Save" at bounding box center [325, 8] width 9 height 6
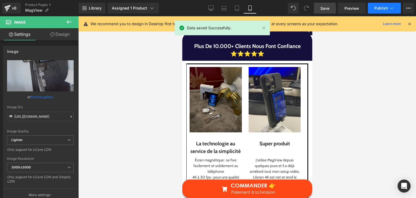
click at [387, 11] on button "Publish" at bounding box center [384, 8] width 33 height 11
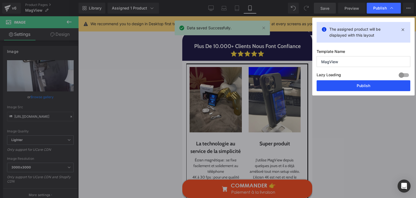
click at [349, 85] on button "Publish" at bounding box center [364, 85] width 94 height 11
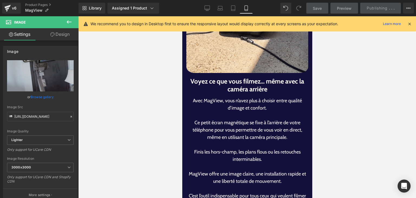
scroll to position [0, 0]
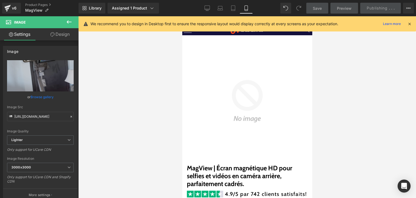
drag, startPoint x: 309, startPoint y: 85, endPoint x: 512, endPoint y: 43, distance: 207.5
click at [411, 25] on icon at bounding box center [409, 23] width 5 height 5
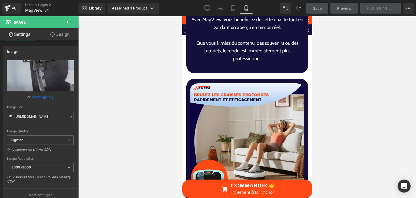
scroll to position [1468, 0]
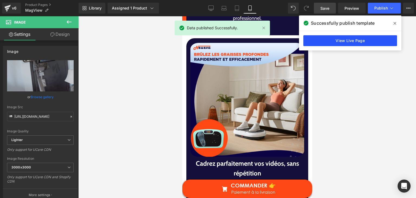
click at [318, 45] on link "View Live Page" at bounding box center [350, 40] width 94 height 11
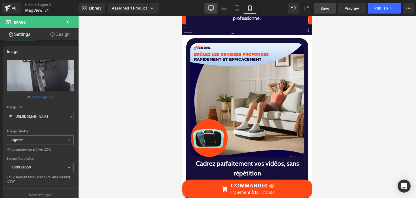
click at [210, 9] on icon at bounding box center [211, 8] width 5 height 4
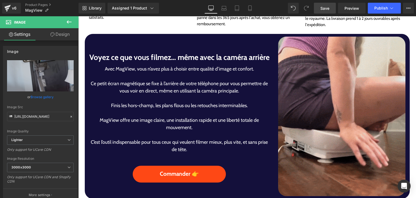
scroll to position [292, 0]
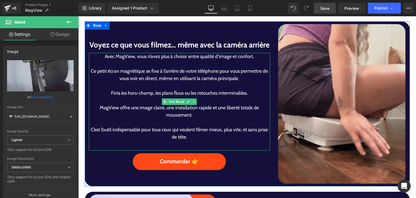
click at [190, 148] on p at bounding box center [180, 144] width 182 height 7
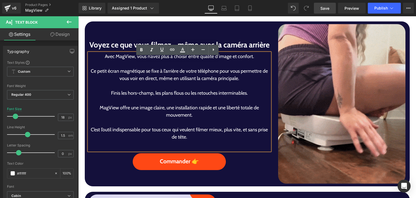
scroll to position [295, 0]
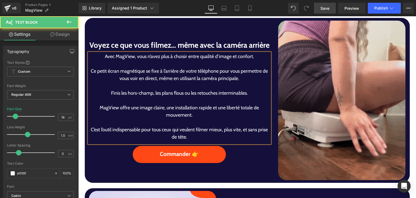
click at [171, 137] on p "C’est l’outil indispensable pour tous ceux qui veulent filmer mieux, plus vite,…" at bounding box center [180, 133] width 182 height 15
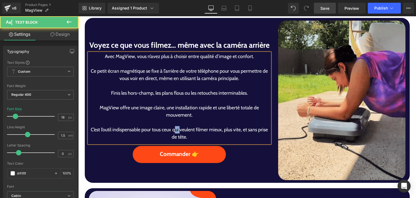
click at [171, 137] on p "C’est l’outil indispensable pour tous ceux qui veulent filmer mieux, plus vite,…" at bounding box center [180, 133] width 182 height 15
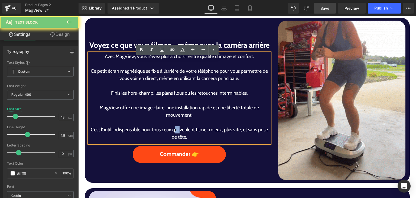
click at [171, 137] on p "C’est l’outil indispensable pour tous ceux qui veulent filmer mieux, plus vite,…" at bounding box center [180, 133] width 182 height 15
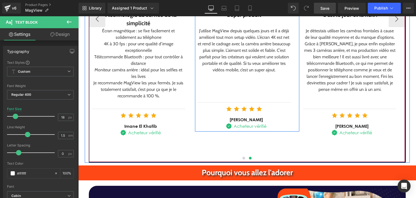
scroll to position [714, 0]
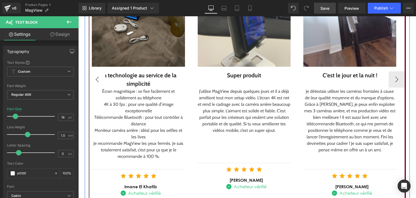
click at [100, 71] on button "‹" at bounding box center [97, 79] width 16 height 16
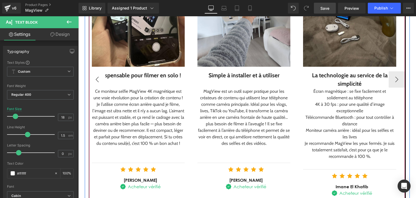
click at [100, 71] on button "‹" at bounding box center [97, 79] width 16 height 16
click at [100, 70] on div "Image Outil indispensable pour les créateurs de contenu Text Block MagView m’a …" at bounding box center [300, 80] width 635 height 264
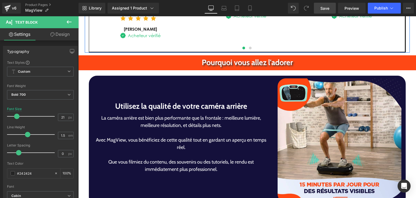
scroll to position [906, 0]
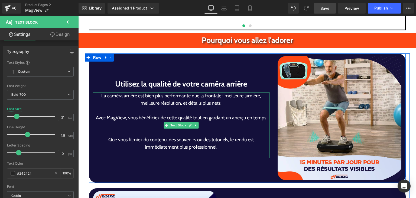
click at [231, 114] on p "Avec MagView, vous bénéficiez de cette qualité tout en gardant un aperçu en tem…" at bounding box center [181, 121] width 177 height 15
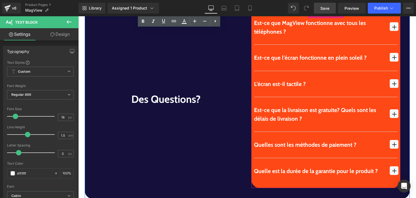
scroll to position [1580, 0]
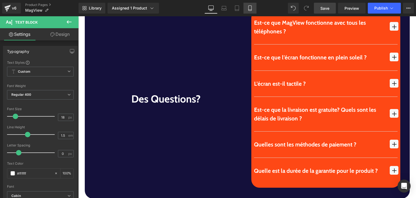
click at [253, 4] on link "Mobile" at bounding box center [250, 8] width 13 height 11
type input "100"
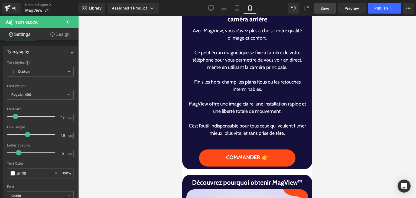
scroll to position [646, 0]
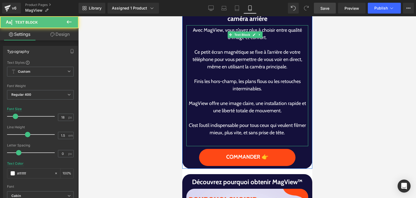
drag, startPoint x: 270, startPoint y: 104, endPoint x: 266, endPoint y: 107, distance: 5.4
click at [266, 114] on p at bounding box center [247, 117] width 122 height 7
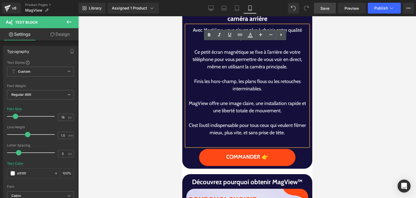
click at [263, 122] on p "C’est l’outil indispensable pour tous ceux qui veulent filmer mieux, plus vite,…" at bounding box center [247, 129] width 122 height 15
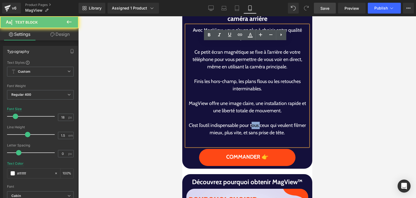
click at [263, 122] on p "C’est l’outil indispensable pour tous ceux qui veulent filmer mieux, plus vite,…" at bounding box center [247, 129] width 122 height 15
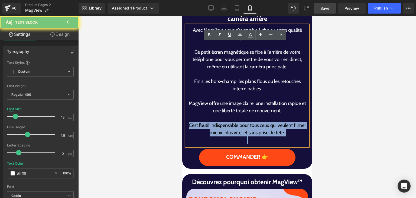
click at [263, 122] on p "C’est l’outil indispensable pour tous ceux qui veulent filmer mieux, plus vite,…" at bounding box center [247, 129] width 122 height 15
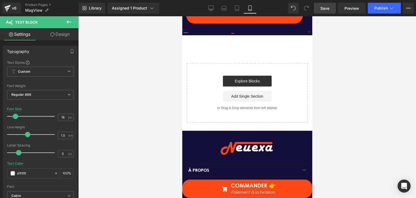
scroll to position [2334, 0]
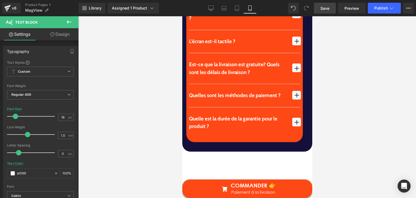
click at [320, 11] on link "Save" at bounding box center [325, 8] width 22 height 11
click at [389, 14] on div "Library Assigned 1 Product Product Preview MagView | Écran magnétique HD pour s…" at bounding box center [248, 8] width 338 height 16
click at [383, 7] on span "Publish" at bounding box center [381, 8] width 14 height 4
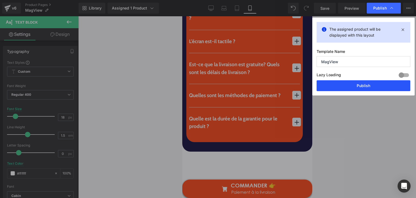
click at [383, 85] on button "Publish" at bounding box center [364, 85] width 94 height 11
